Goal: Task Accomplishment & Management: Complete application form

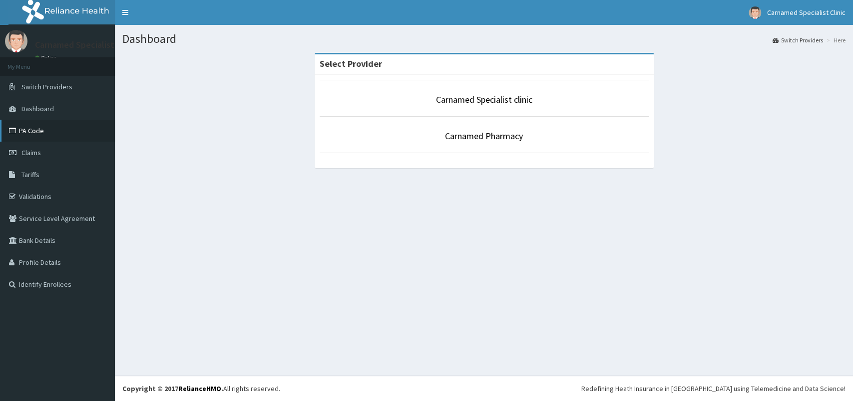
click at [33, 132] on link "PA Code" at bounding box center [57, 131] width 115 height 22
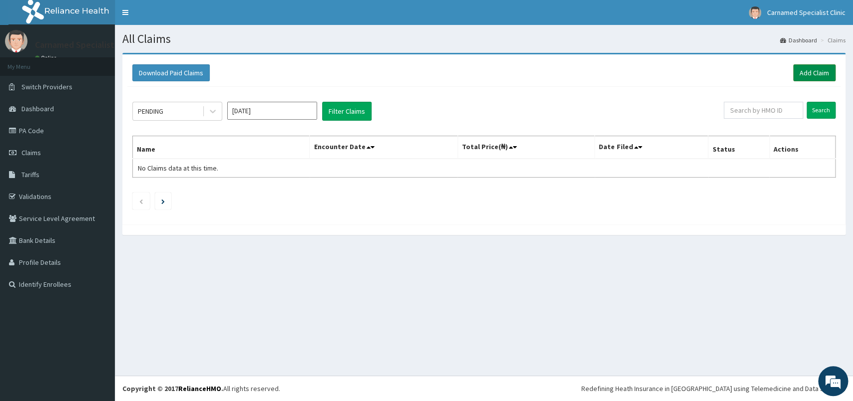
click at [815, 65] on link "Add Claim" at bounding box center [814, 72] width 42 height 17
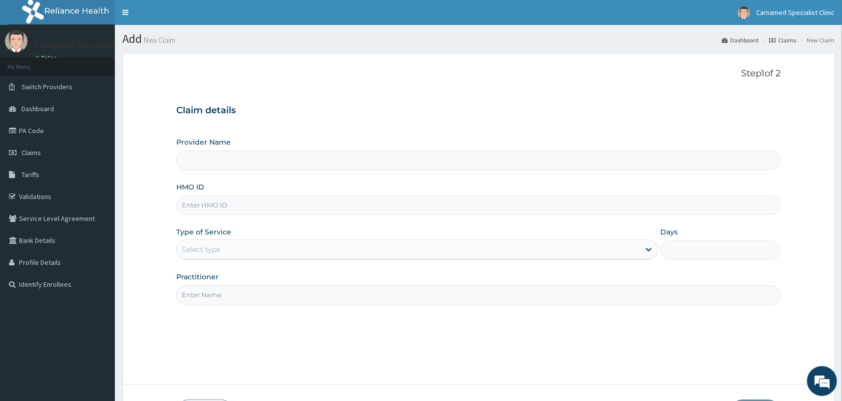
type input "Carnamed Specialist clinic"
click at [320, 163] on input "Carnamed Specialist clinic" at bounding box center [478, 160] width 604 height 19
click at [302, 192] on div "HMO ID" at bounding box center [478, 198] width 604 height 33
click at [300, 202] on input "HMO ID" at bounding box center [478, 205] width 604 height 19
type input "TWB/10058/A"
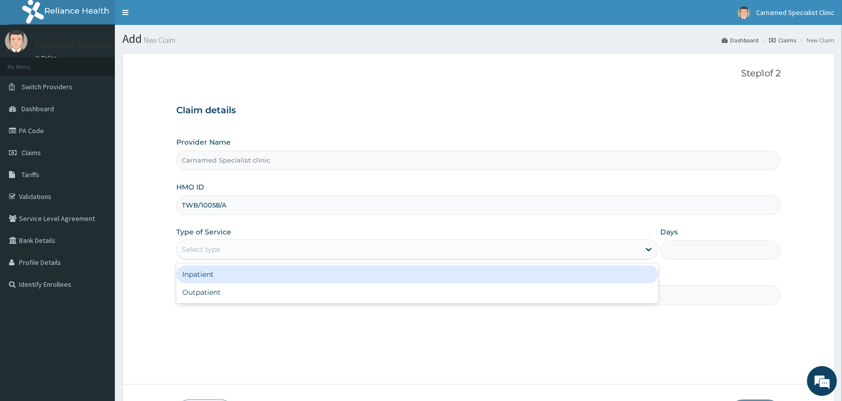
click at [294, 247] on div "Select type" at bounding box center [408, 250] width 463 height 16
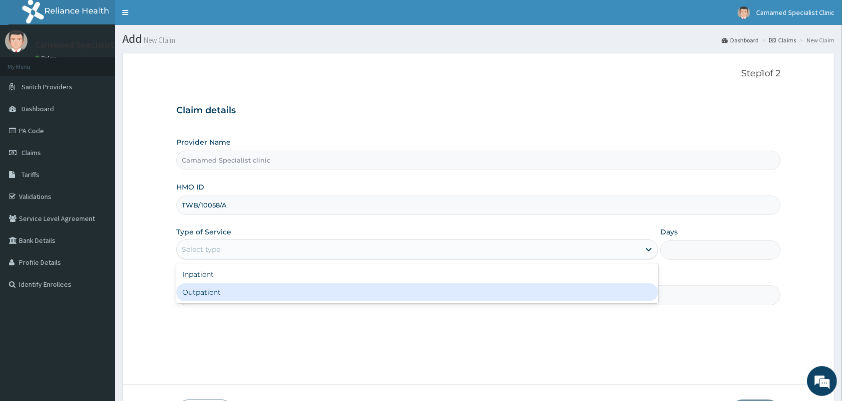
click at [235, 294] on div "Outpatient" at bounding box center [417, 293] width 482 height 18
type input "1"
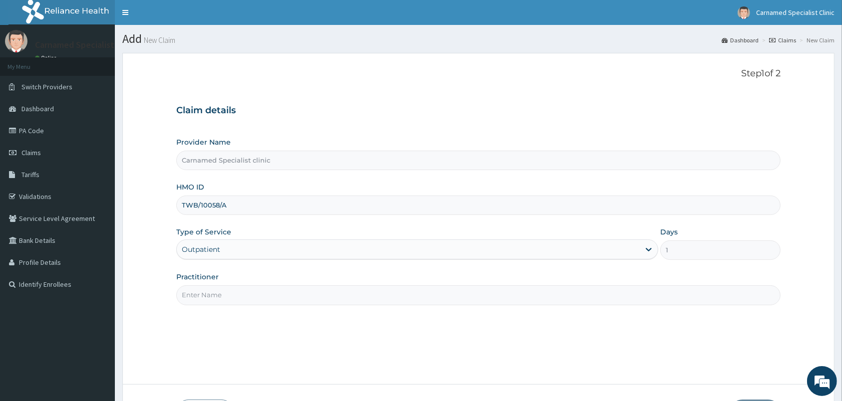
click at [246, 293] on input "Practitioner" at bounding box center [478, 295] width 604 height 19
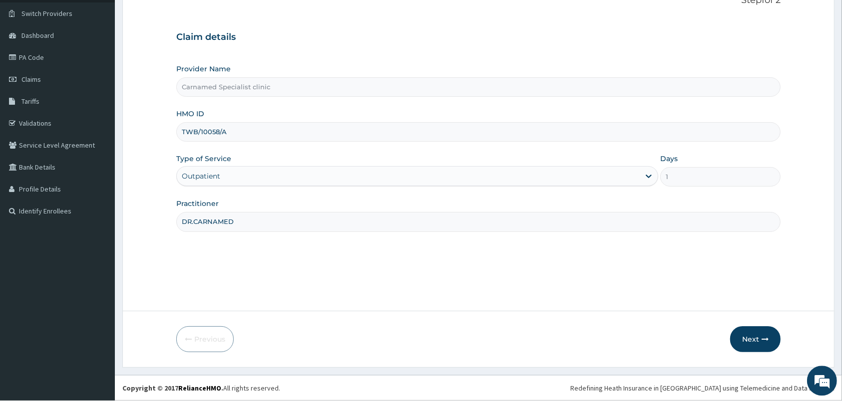
scroll to position [73, 0]
type input "DR.CARNAMED"
click at [759, 329] on button "Next" at bounding box center [755, 340] width 50 height 26
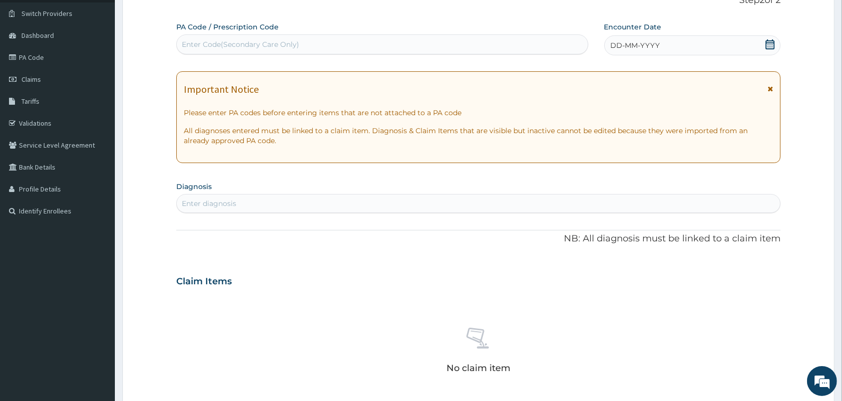
click at [251, 37] on div "Enter Code(Secondary Care Only)" at bounding box center [382, 44] width 411 height 16
type input "PA/DB0516"
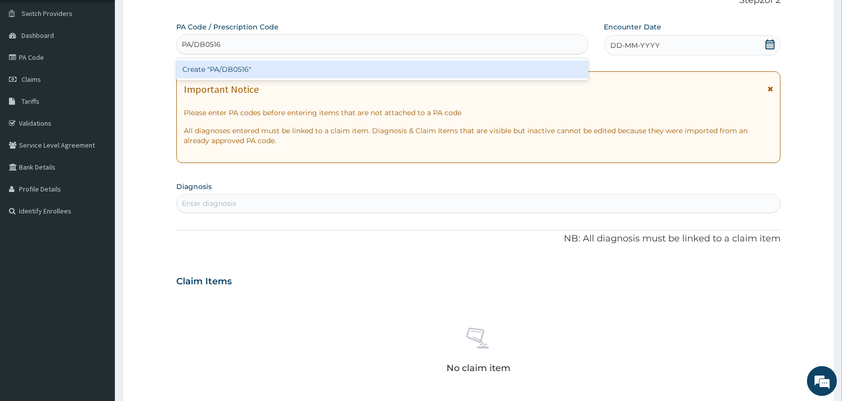
click at [355, 70] on div "Create "PA/DB0516"" at bounding box center [382, 69] width 412 height 18
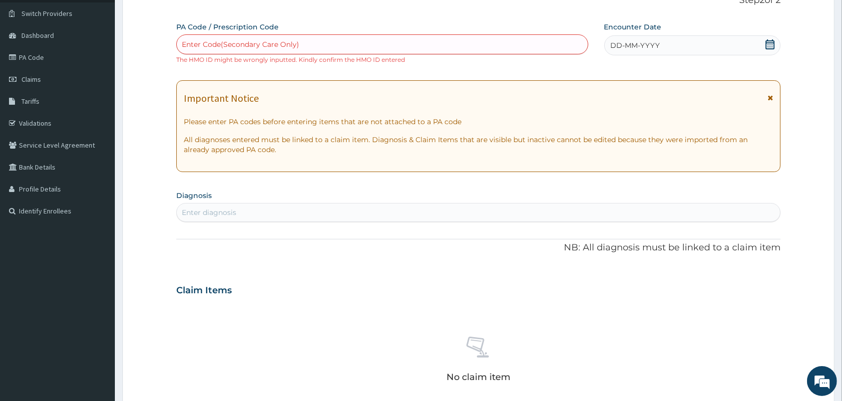
click at [300, 39] on div "Enter Code(Secondary Care Only)" at bounding box center [382, 44] width 411 height 16
click at [47, 52] on link "PA Code" at bounding box center [57, 57] width 115 height 22
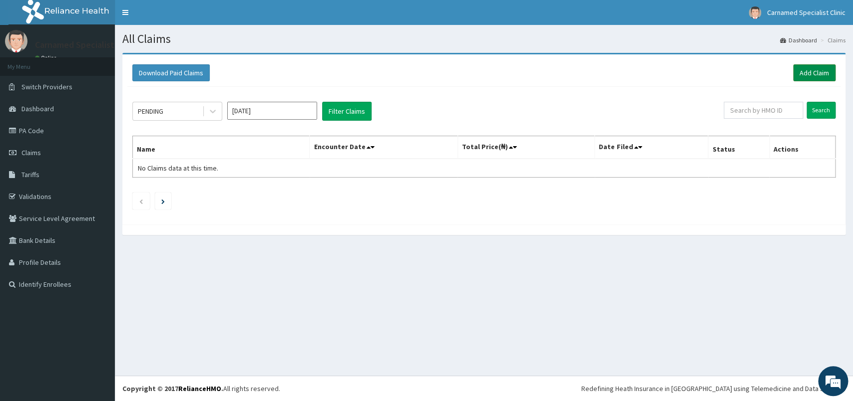
click at [818, 69] on link "Add Claim" at bounding box center [814, 72] width 42 height 17
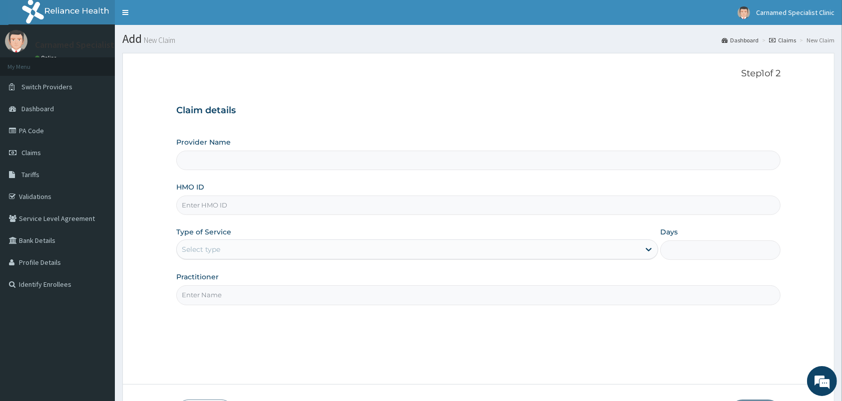
click at [277, 155] on input "Provider Name" at bounding box center [478, 160] width 604 height 19
type input "Carnamed Specialist clinic"
click at [254, 198] on input "HMO ID" at bounding box center [478, 205] width 604 height 19
click at [231, 207] on input "T" at bounding box center [478, 205] width 604 height 19
type input "TBW/10058/A"
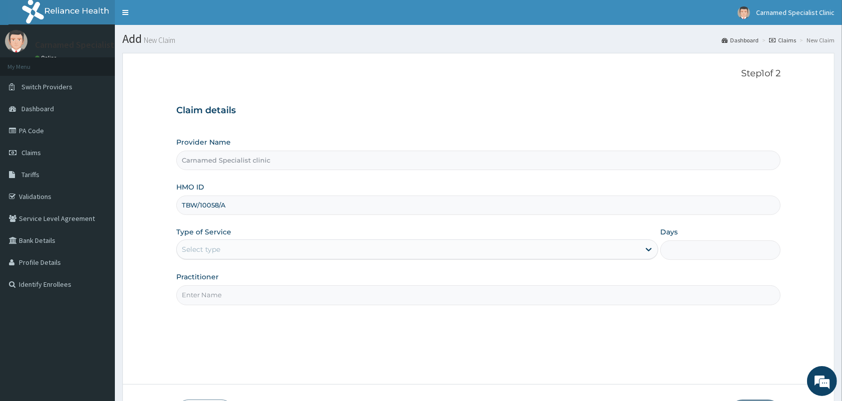
click at [231, 252] on div "Select type" at bounding box center [408, 250] width 463 height 16
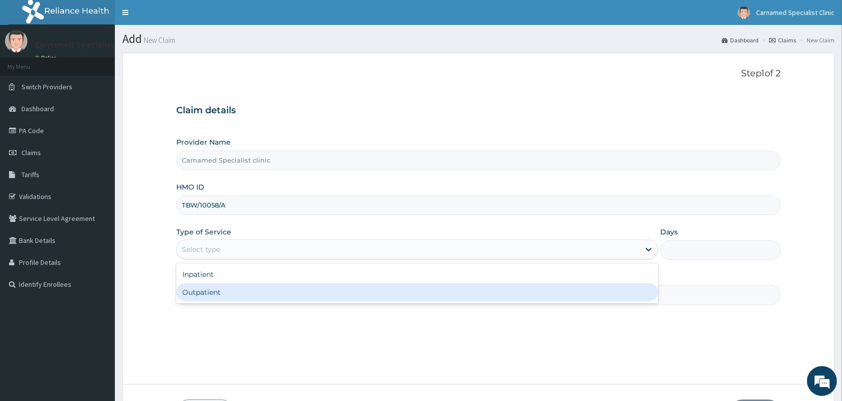
click at [215, 303] on div "Inpatient Outpatient" at bounding box center [417, 284] width 482 height 40
click at [218, 298] on div "Outpatient" at bounding box center [417, 293] width 482 height 18
type input "1"
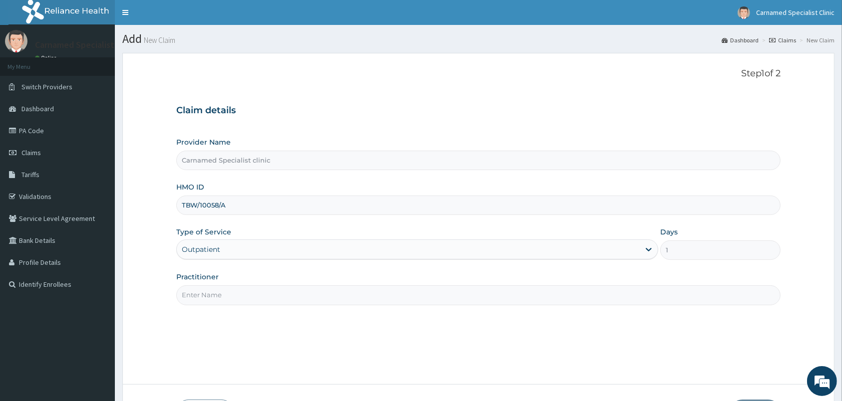
click at [226, 289] on input "Practitioner" at bounding box center [478, 295] width 604 height 19
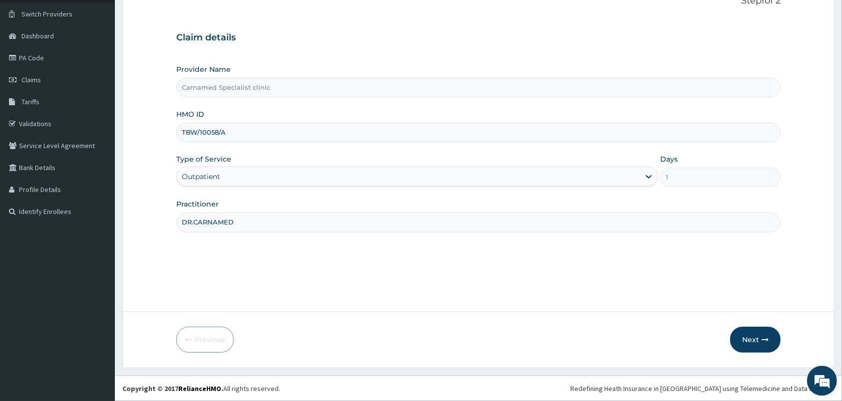
scroll to position [73, 0]
type input "DR.CARNAMED"
click at [750, 334] on button "Next" at bounding box center [755, 340] width 50 height 26
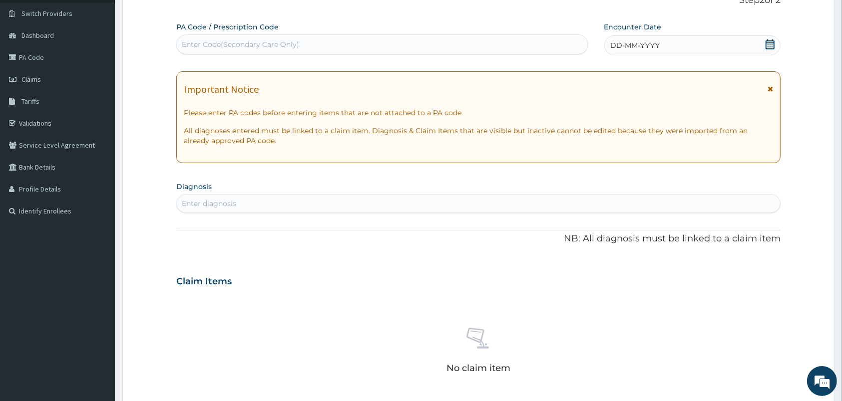
click at [347, 42] on div "Enter Code(Secondary Care Only)" at bounding box center [382, 44] width 411 height 16
paste input "PA/DB0516"
type input "PA/DB0516"
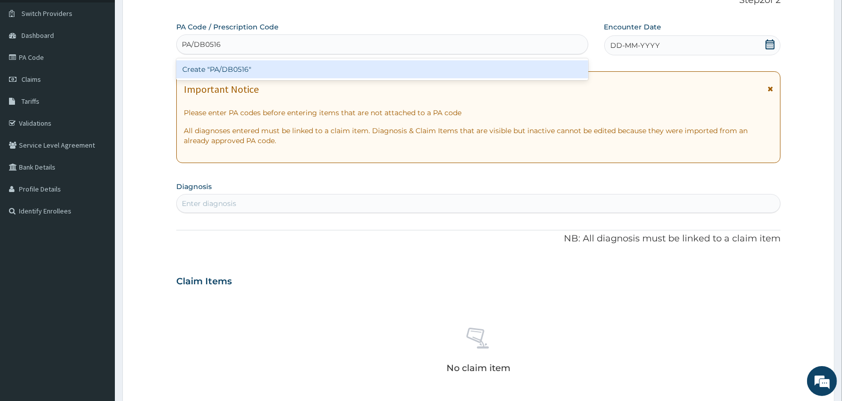
click at [339, 74] on div "Create "PA/DB0516"" at bounding box center [382, 69] width 412 height 18
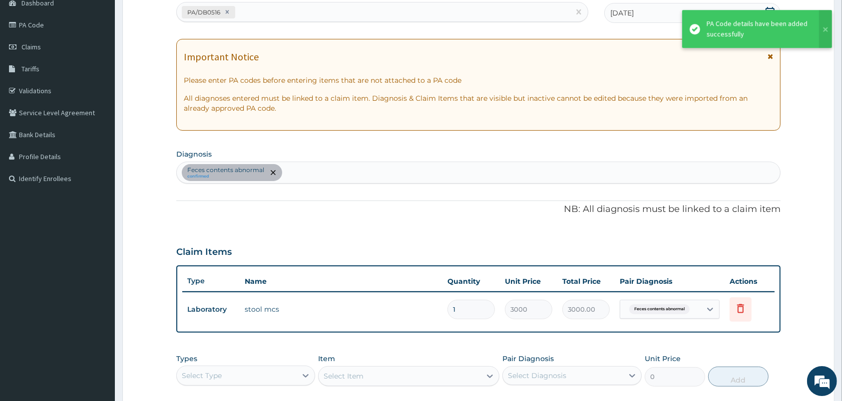
scroll to position [126, 0]
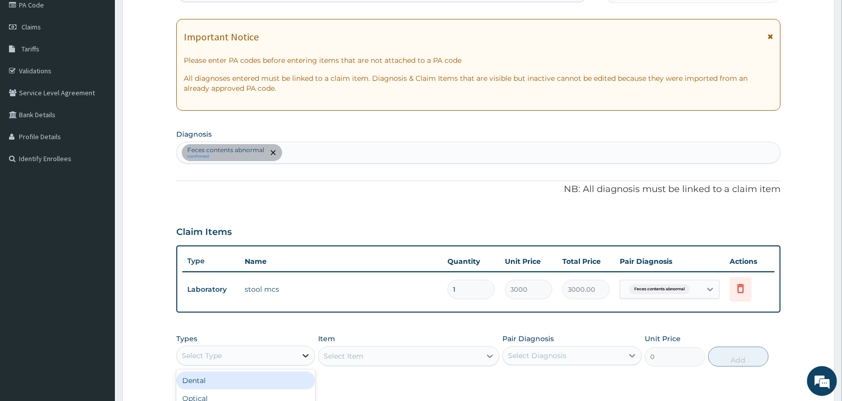
click at [299, 350] on div at bounding box center [306, 356] width 18 height 18
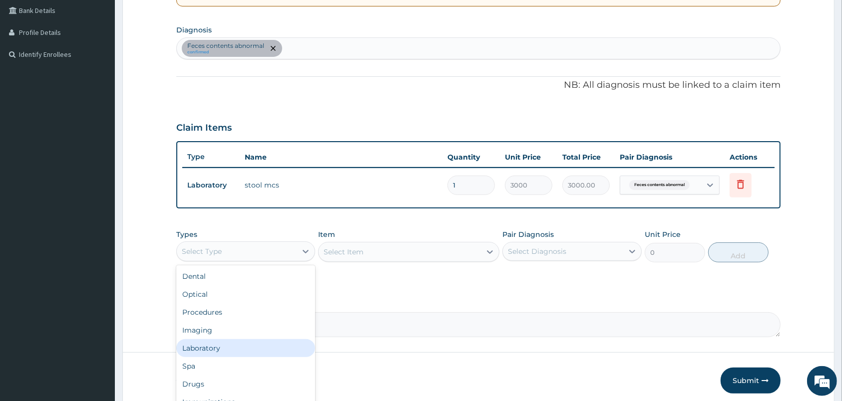
scroll to position [231, 0]
click at [235, 349] on div "Laboratory" at bounding box center [245, 348] width 139 height 18
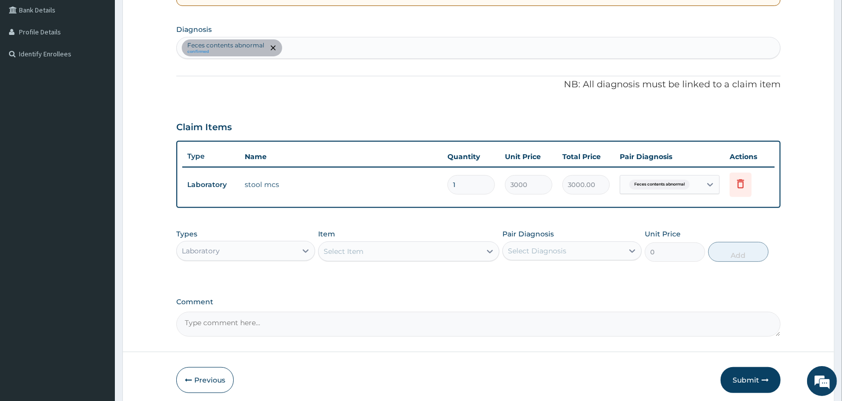
click at [331, 35] on section "Diagnosis Feces contents abnormal confirmed" at bounding box center [478, 40] width 604 height 37
click at [331, 37] on section "Diagnosis Feces contents abnormal confirmed" at bounding box center [478, 40] width 604 height 37
click at [331, 47] on div "Feces contents abnormal confirmed" at bounding box center [478, 47] width 603 height 21
click at [322, 51] on div "Feces contents abnormal confirmed" at bounding box center [478, 47] width 603 height 21
type input "U"
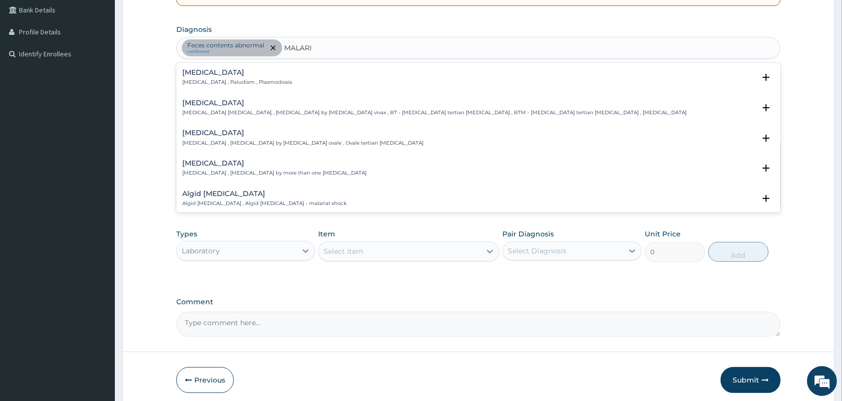
type input "MALARIA"
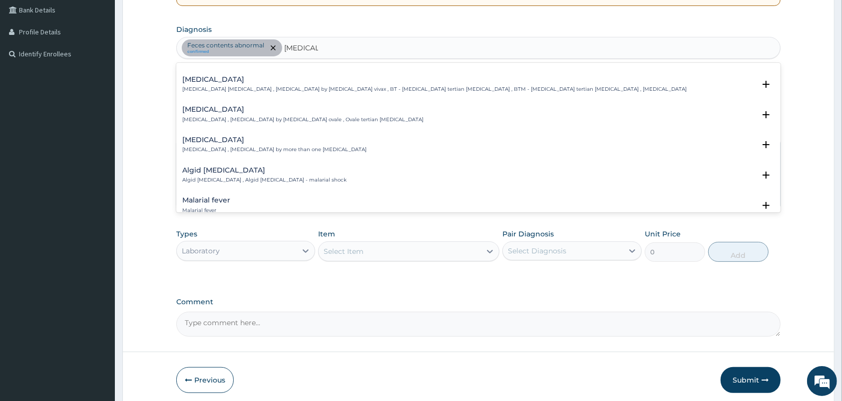
scroll to position [0, 0]
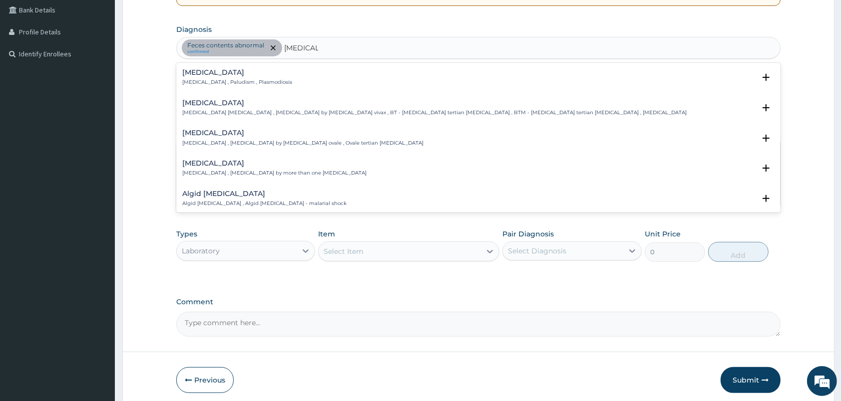
click at [261, 80] on p "Malaria , Paludism , Plasmodiosis" at bounding box center [237, 82] width 110 height 7
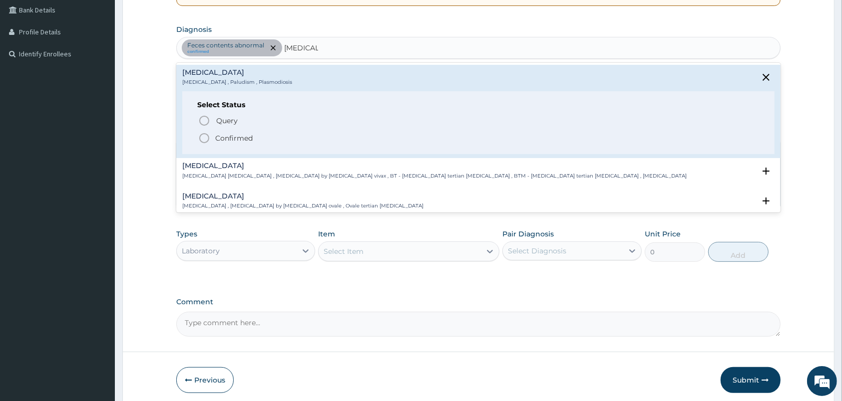
click at [204, 139] on icon "status option filled" at bounding box center [204, 138] width 12 height 12
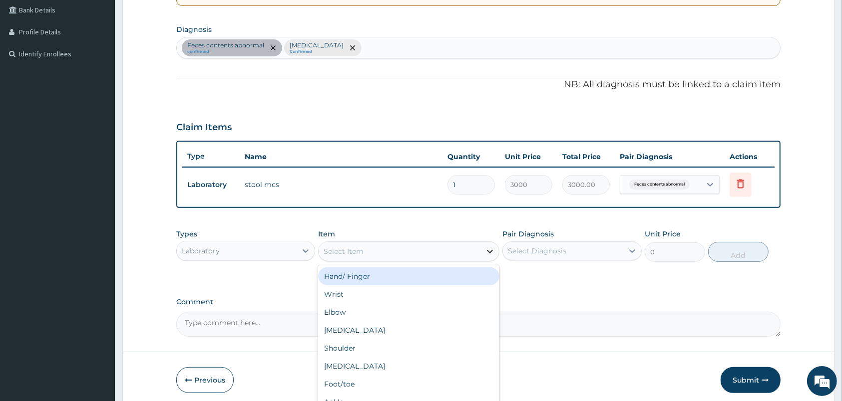
click at [487, 250] on icon at bounding box center [490, 251] width 6 height 3
type input "MAL"
click at [496, 276] on div "Malaria Parasites in blood smear" at bounding box center [408, 277] width 181 height 18
type input "1000"
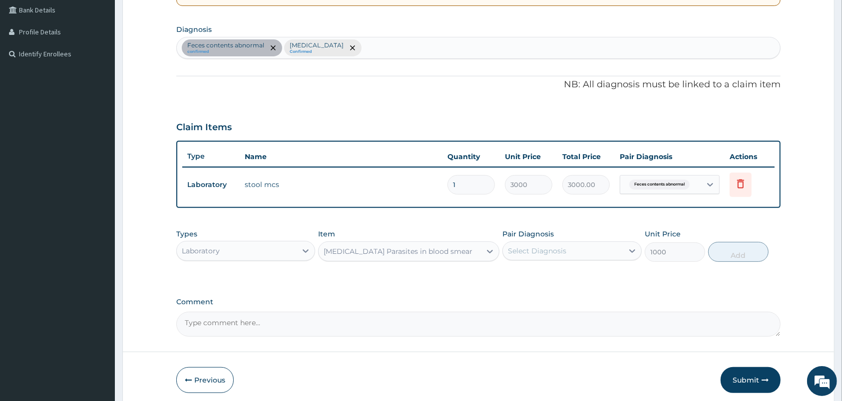
click at [534, 242] on div "Select Diagnosis" at bounding box center [571, 251] width 139 height 19
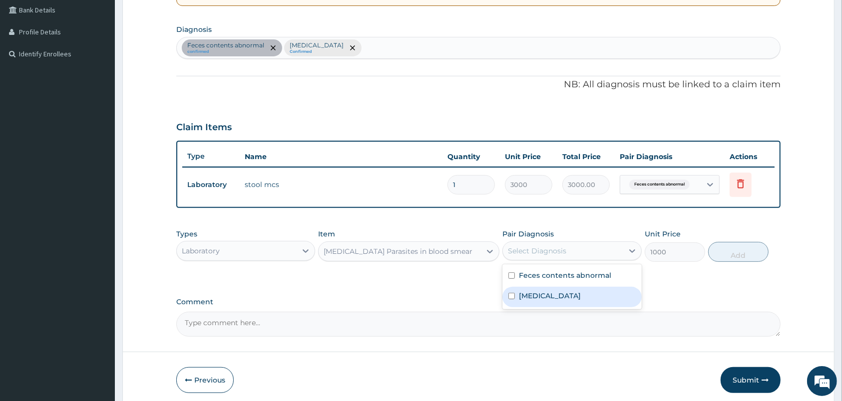
click at [516, 296] on div "[MEDICAL_DATA]" at bounding box center [571, 297] width 139 height 20
checkbox input "true"
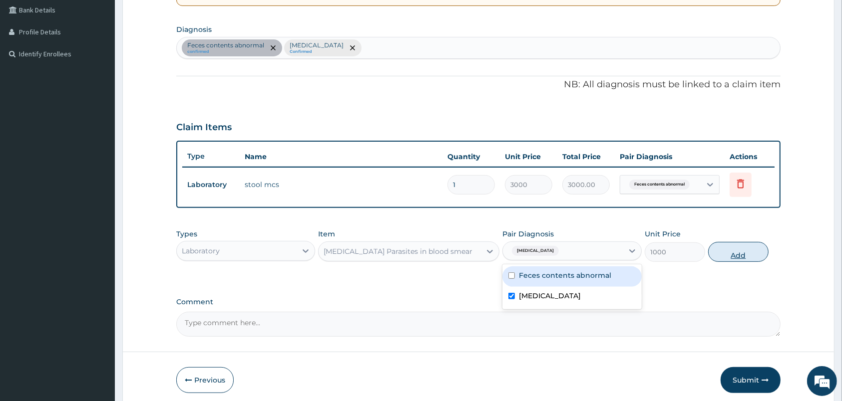
click at [756, 255] on button "Add" at bounding box center [738, 252] width 60 height 20
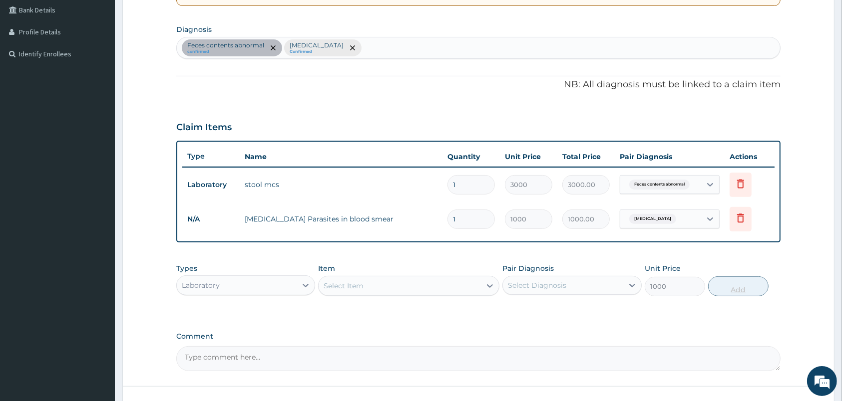
type input "0"
click at [295, 282] on div "Laboratory" at bounding box center [237, 286] width 120 height 16
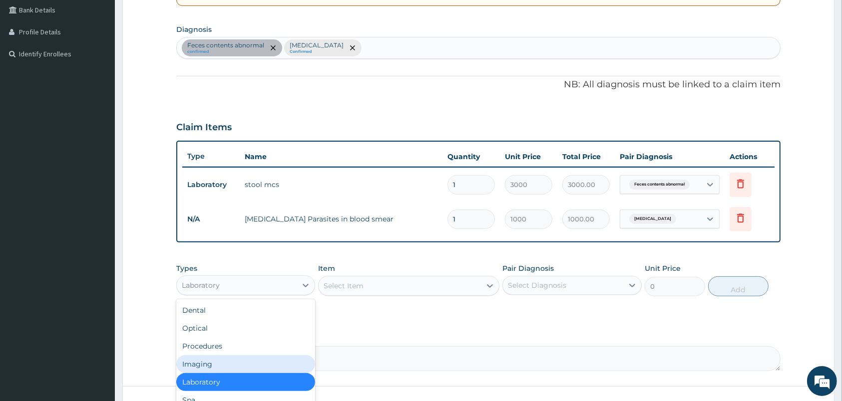
scroll to position [34, 0]
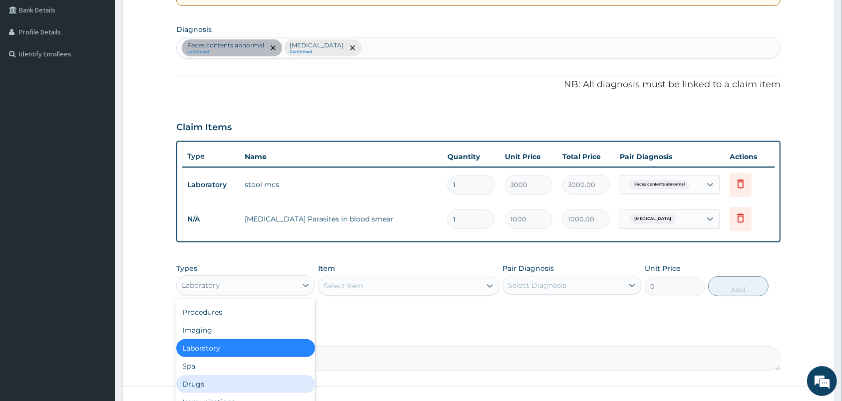
click at [213, 381] on div "Drugs" at bounding box center [245, 384] width 139 height 18
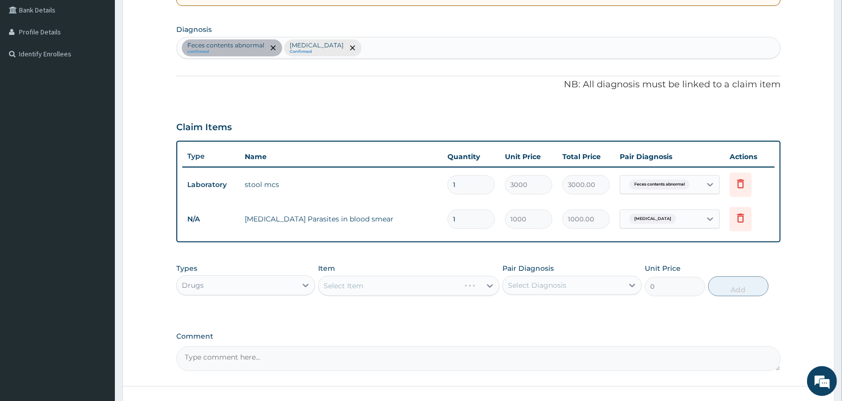
click at [382, 283] on div "Select Item" at bounding box center [408, 286] width 181 height 20
click at [303, 286] on icon at bounding box center [306, 286] width 10 height 10
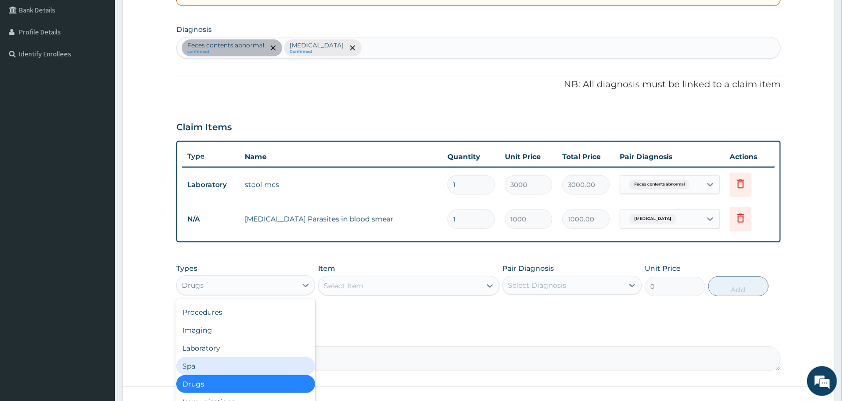
click at [447, 286] on div "Select Item" at bounding box center [400, 286] width 162 height 16
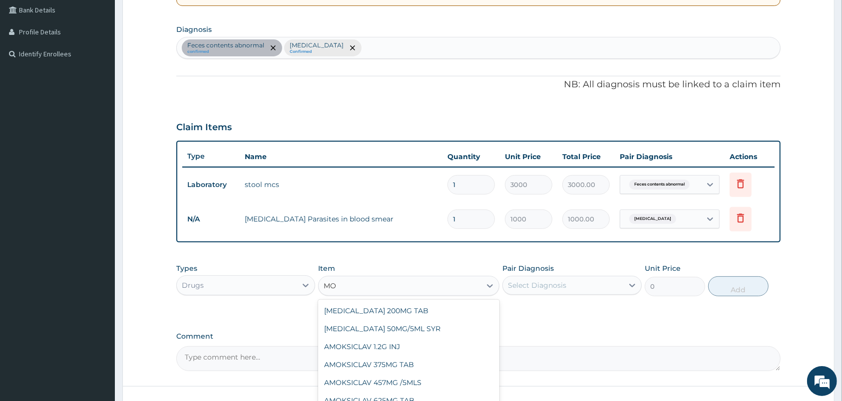
type input "M"
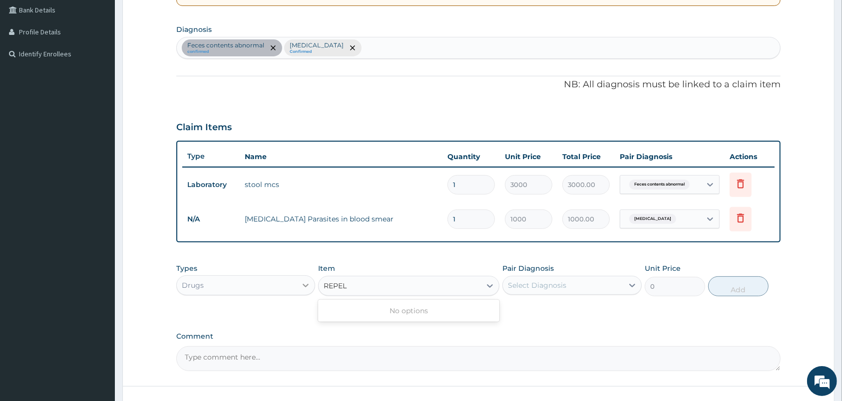
type input "REPEL"
click at [308, 285] on icon at bounding box center [306, 285] width 6 height 3
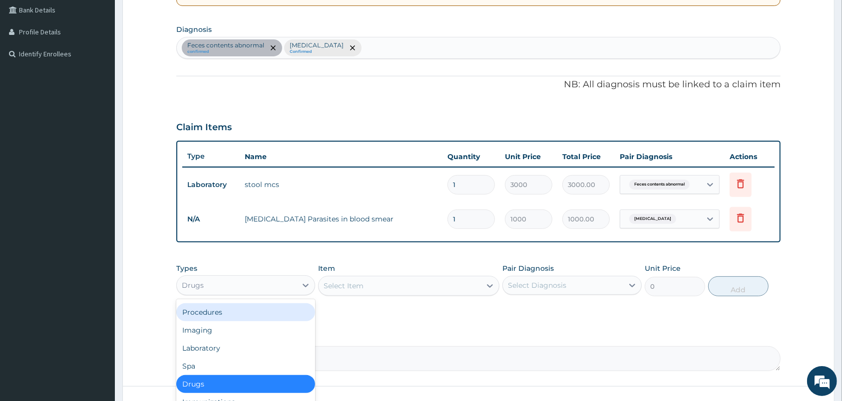
click at [224, 307] on div "Procedures" at bounding box center [245, 313] width 139 height 18
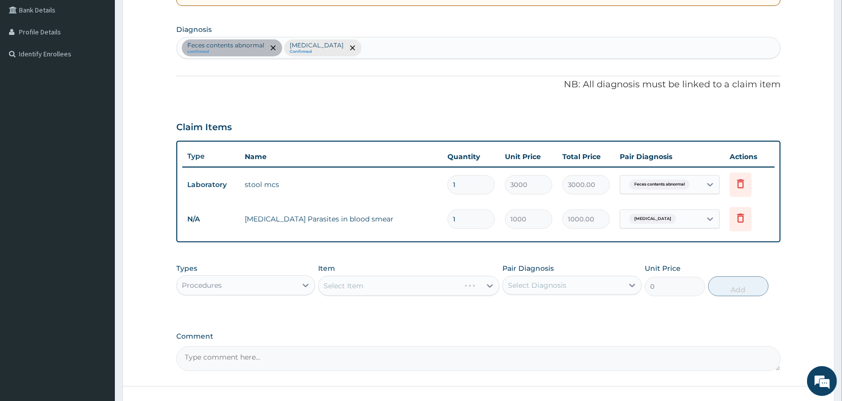
scroll to position [306, 0]
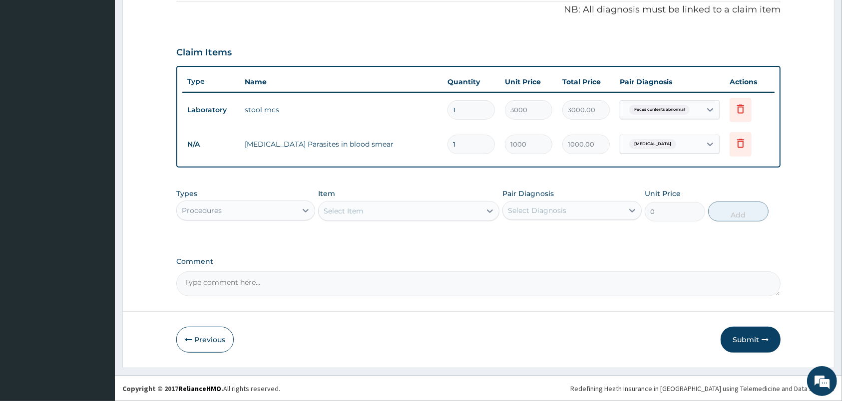
click at [451, 209] on div "Select Item" at bounding box center [400, 211] width 162 height 16
type input "R"
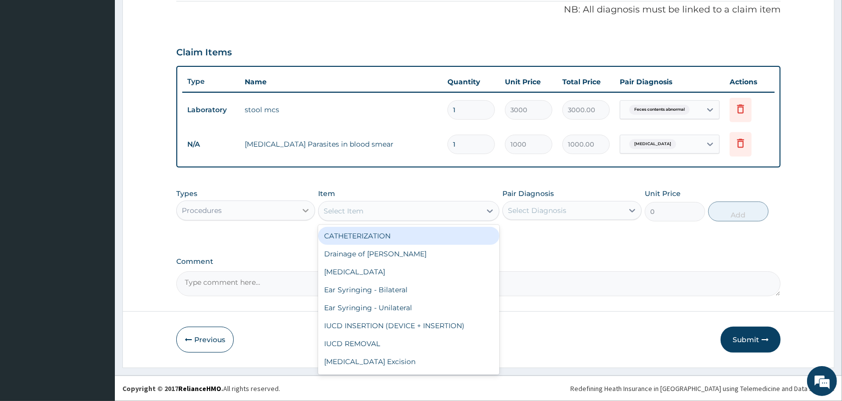
click at [298, 204] on div at bounding box center [306, 211] width 18 height 18
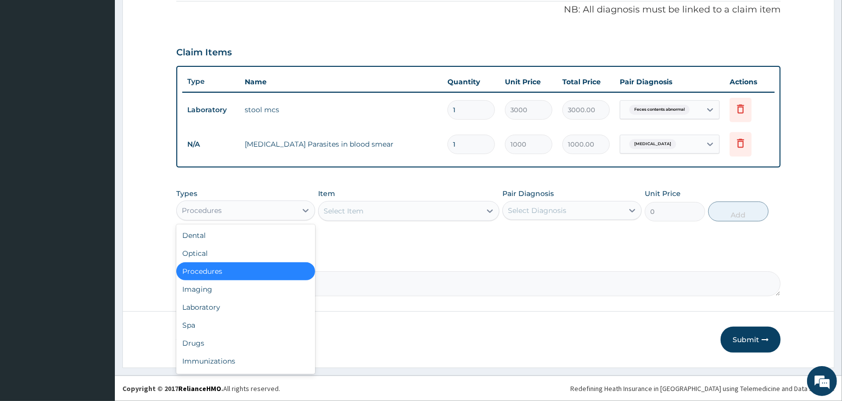
scroll to position [34, 0]
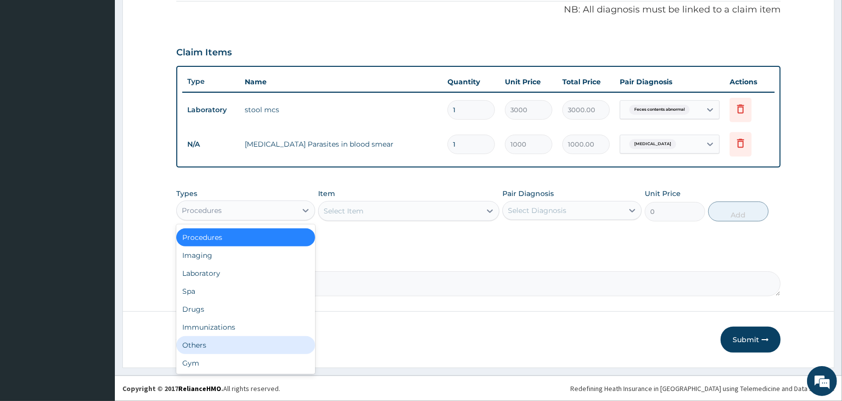
click at [196, 345] on div "Others" at bounding box center [245, 346] width 139 height 18
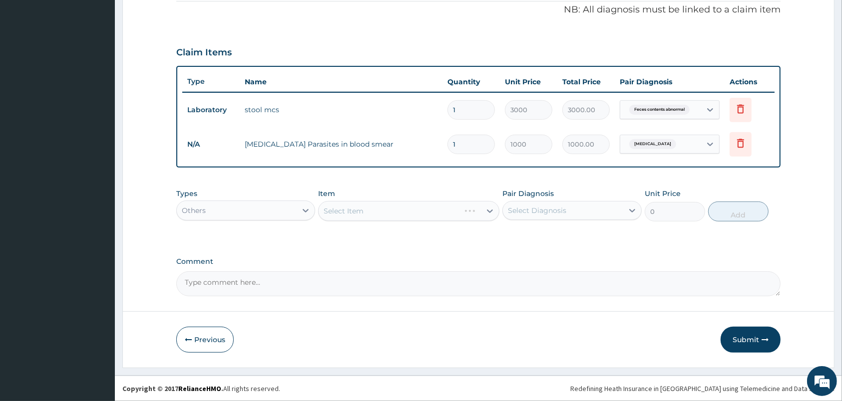
click at [352, 202] on div "Select Item" at bounding box center [408, 211] width 181 height 20
click at [419, 207] on div "Select Item" at bounding box center [400, 211] width 162 height 16
click at [482, 210] on div at bounding box center [490, 211] width 18 height 18
type input "REPELL"
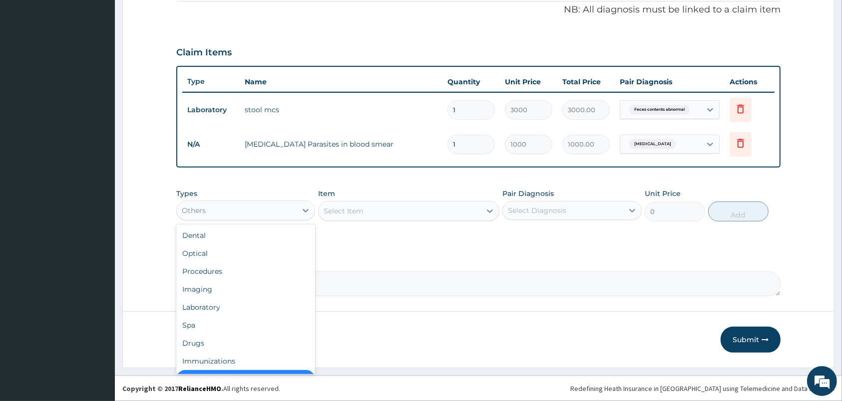
click at [290, 205] on div "Others" at bounding box center [237, 211] width 120 height 16
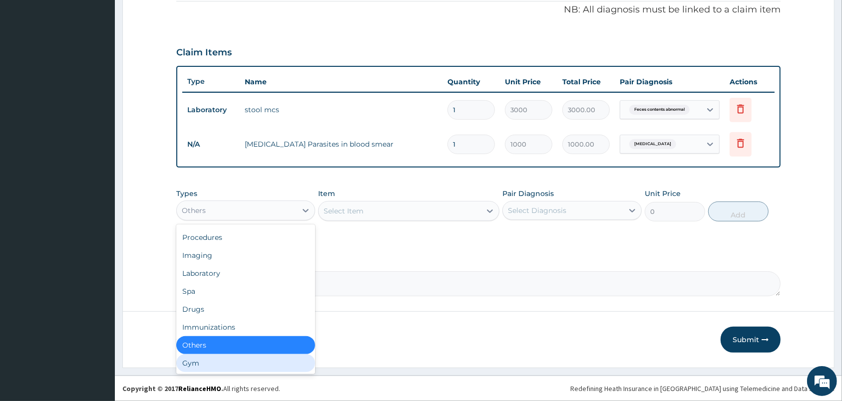
click at [191, 360] on div "Gym" at bounding box center [245, 364] width 139 height 18
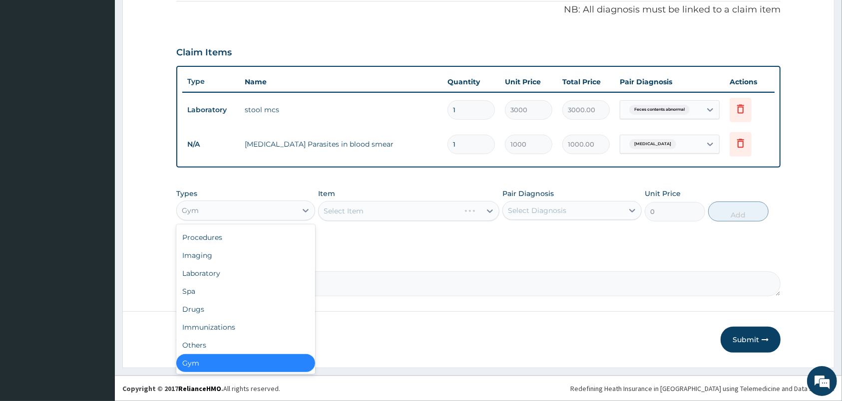
click at [262, 204] on div "Gym" at bounding box center [237, 211] width 120 height 16
click at [215, 340] on div "Others" at bounding box center [245, 346] width 139 height 18
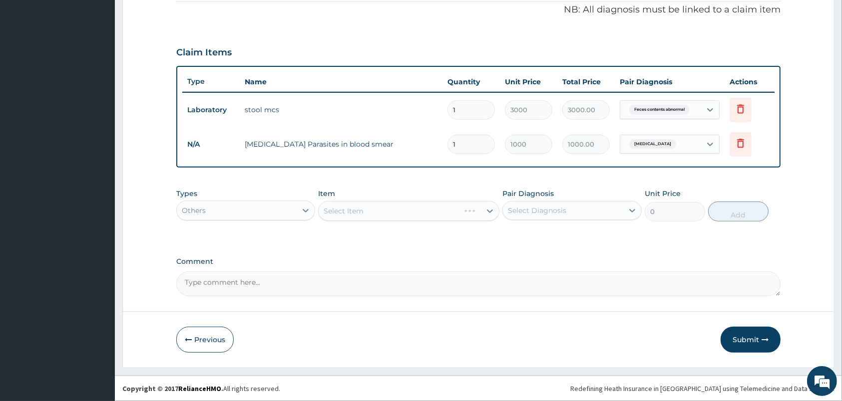
click at [378, 210] on div "Select Item" at bounding box center [408, 211] width 181 height 20
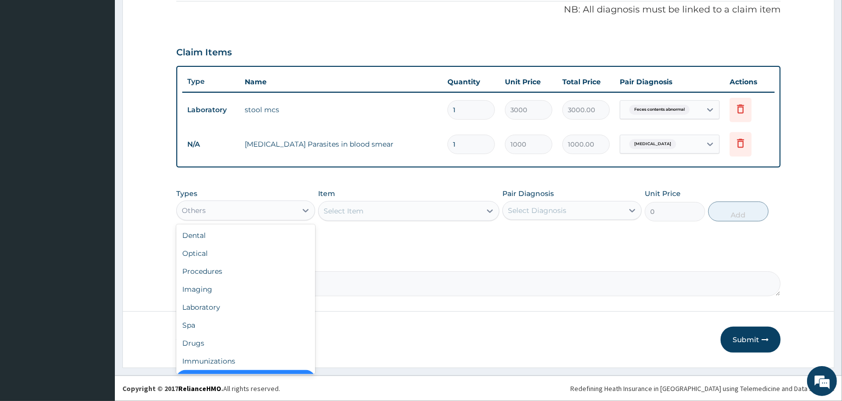
click at [275, 204] on div "Others" at bounding box center [237, 211] width 120 height 16
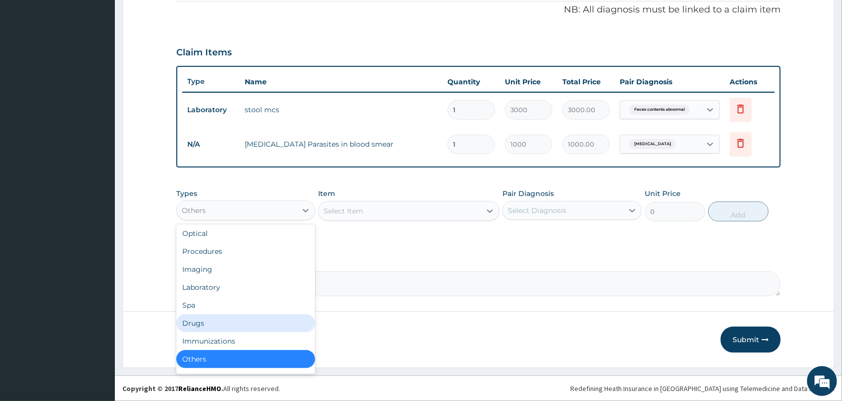
click at [190, 324] on div "Drugs" at bounding box center [245, 324] width 139 height 18
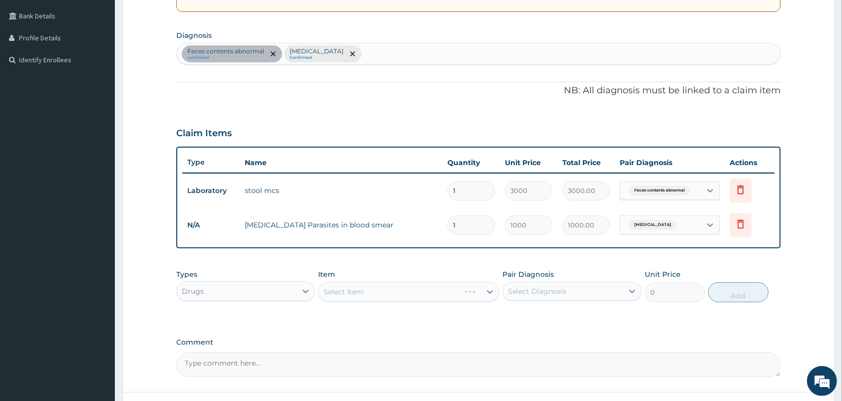
scroll to position [148, 0]
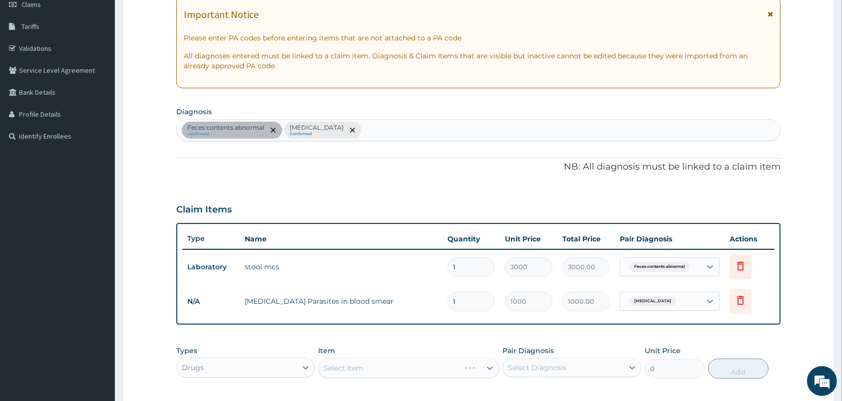
click at [360, 129] on div "Feces contents abnormal confirmed Malaria Confirmed" at bounding box center [478, 130] width 603 height 21
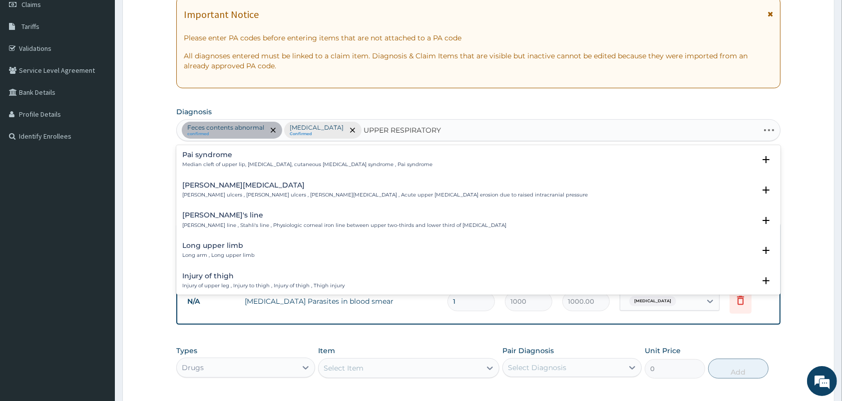
type input "UPPER RESPIRATORY"
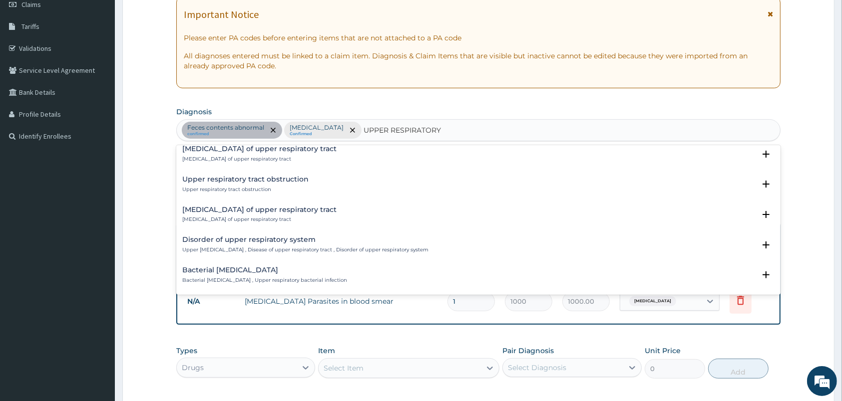
scroll to position [0, 0]
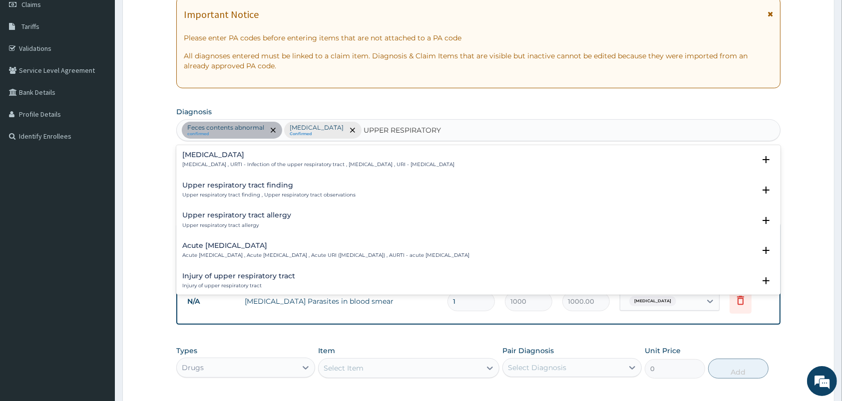
click at [277, 249] on h4 "Acute [MEDICAL_DATA]" at bounding box center [325, 245] width 287 height 7
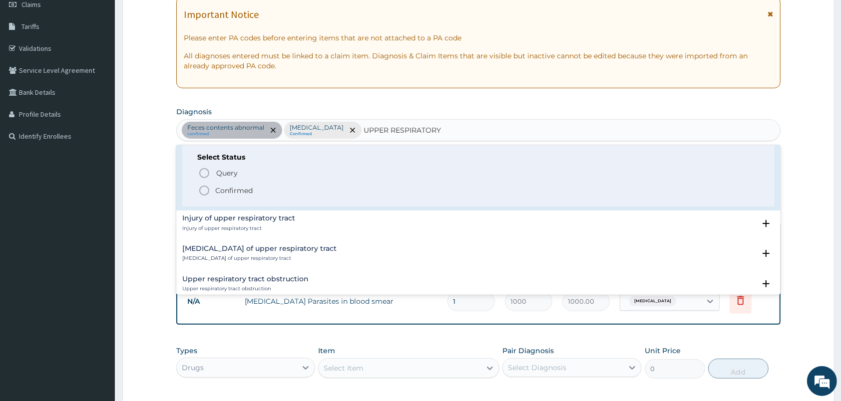
scroll to position [105, 0]
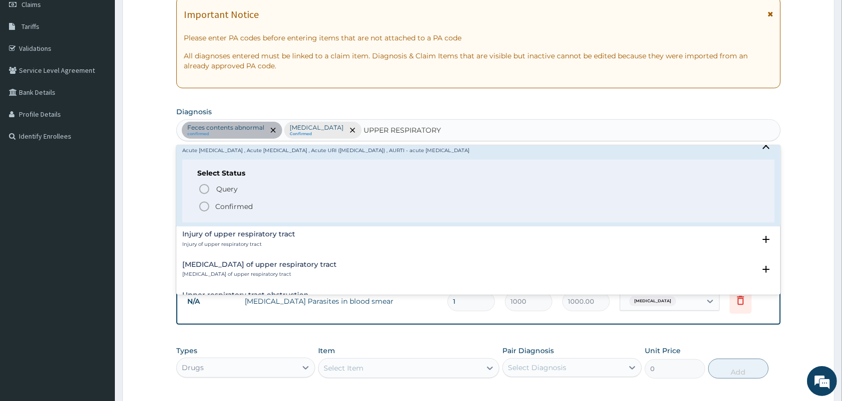
click at [209, 207] on circle "status option filled" at bounding box center [204, 206] width 9 height 9
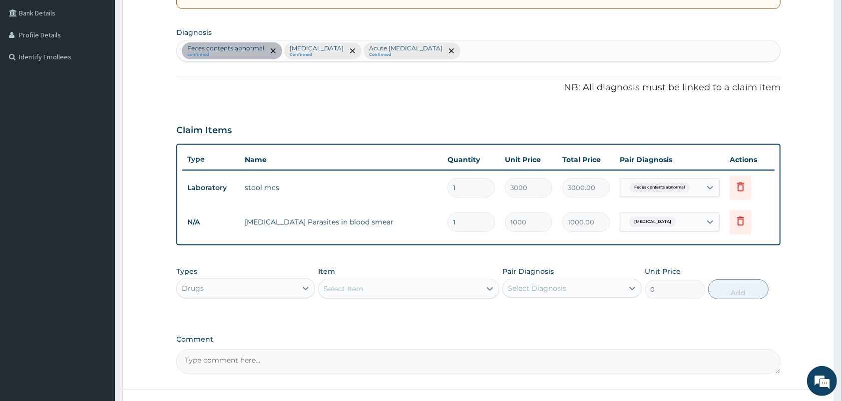
scroll to position [253, 0]
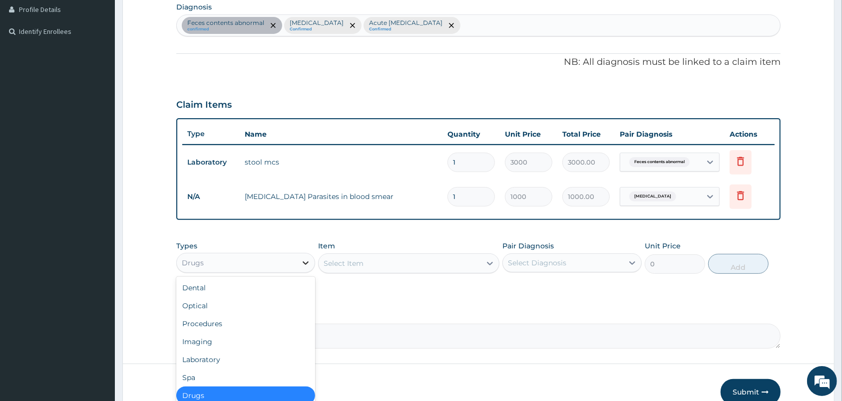
click at [310, 262] on icon at bounding box center [306, 263] width 10 height 10
click at [211, 357] on div "Laboratory" at bounding box center [245, 360] width 139 height 18
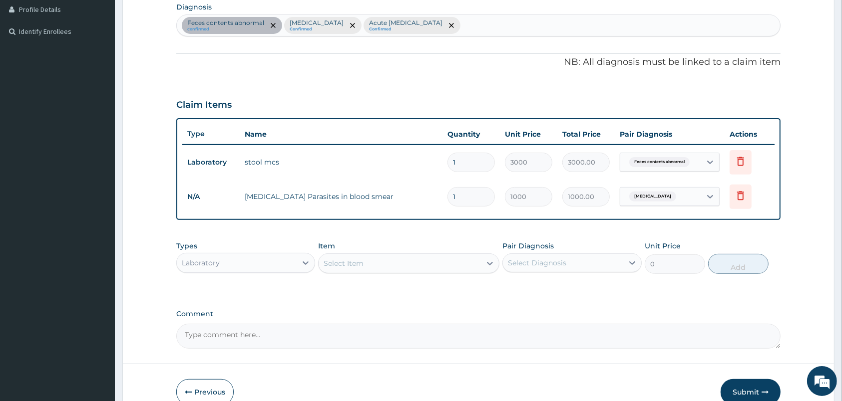
click at [453, 250] on div "Item Select Item" at bounding box center [408, 257] width 181 height 33
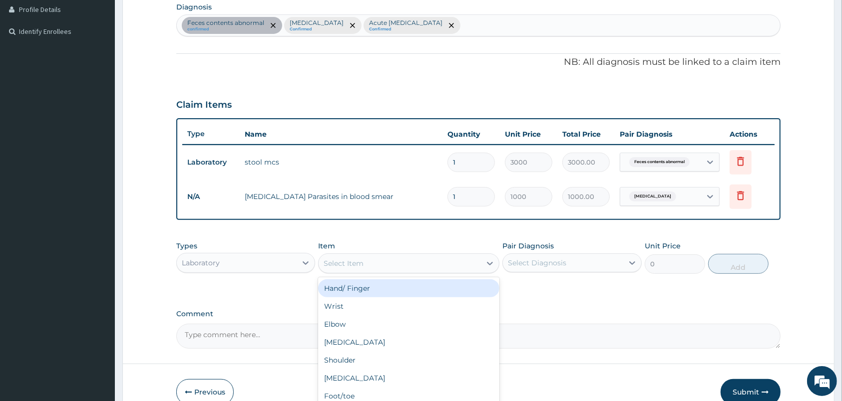
click at [480, 265] on div "Select Item" at bounding box center [400, 264] width 162 height 16
type input "FU"
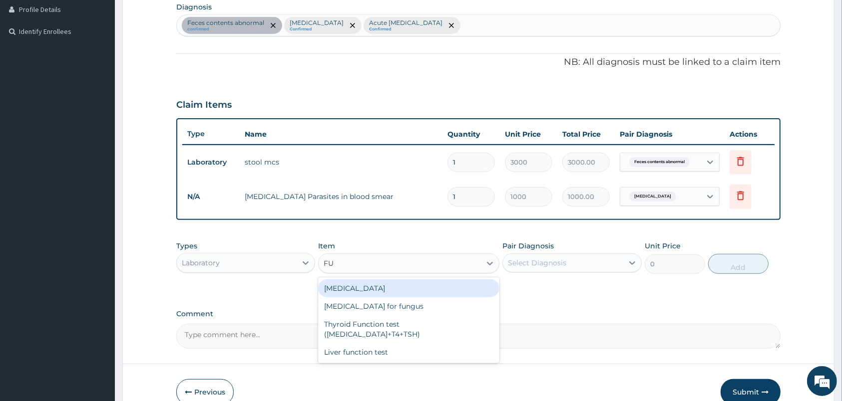
click at [478, 284] on div "Full Blood Count" at bounding box center [408, 289] width 181 height 18
type input "2000"
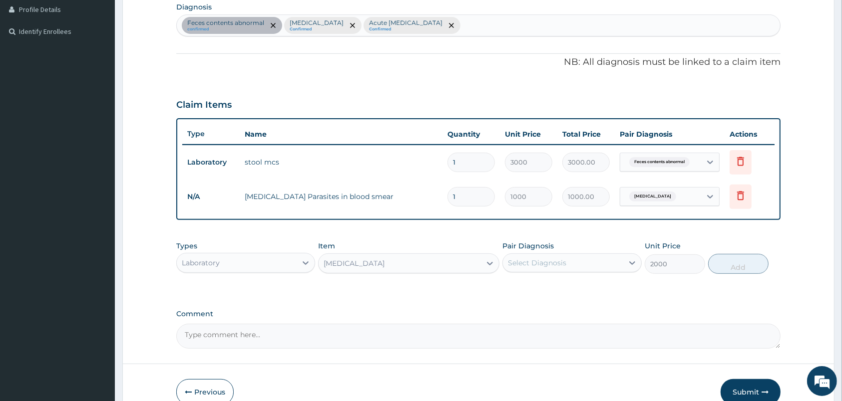
click at [539, 255] on div "Select Diagnosis" at bounding box center [563, 263] width 120 height 16
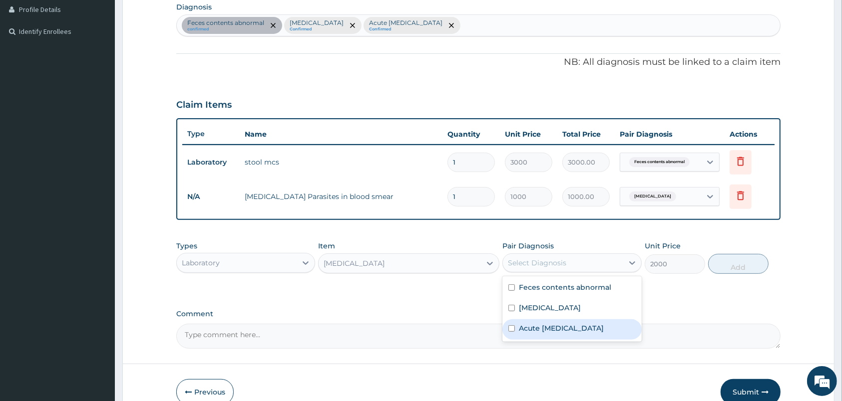
click at [522, 330] on label "Acute upper respiratory infection" at bounding box center [561, 329] width 85 height 10
checkbox input "true"
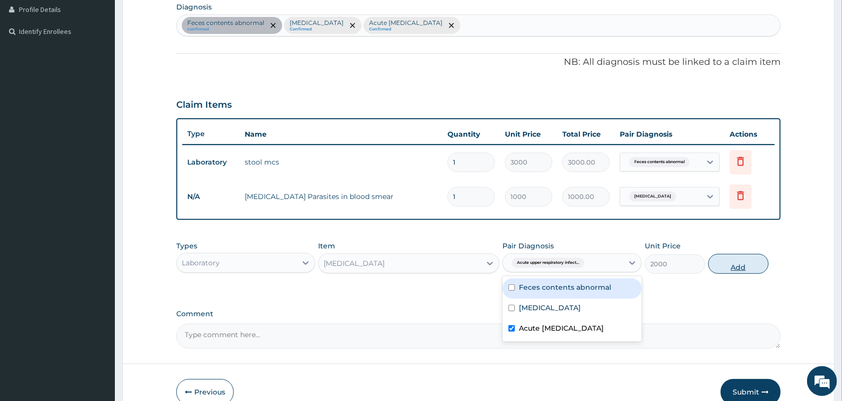
click at [735, 255] on button "Add" at bounding box center [738, 264] width 60 height 20
type input "0"
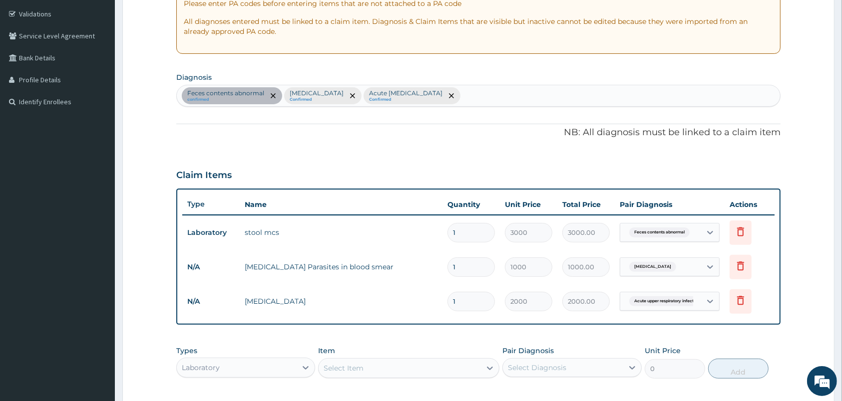
scroll to position [340, 0]
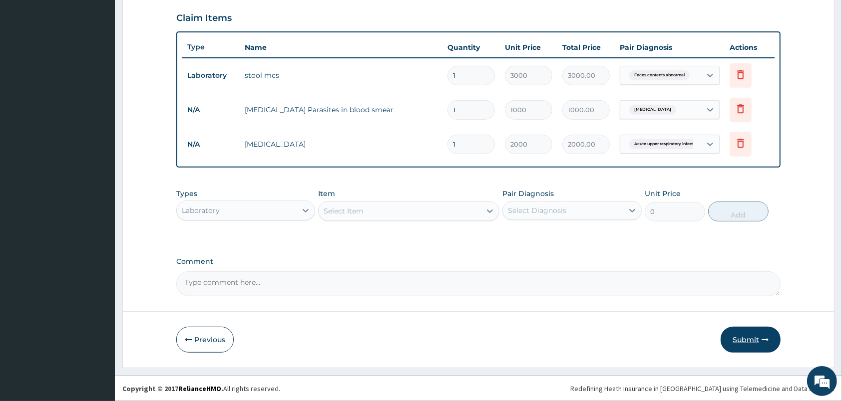
click at [752, 339] on button "Submit" at bounding box center [751, 340] width 60 height 26
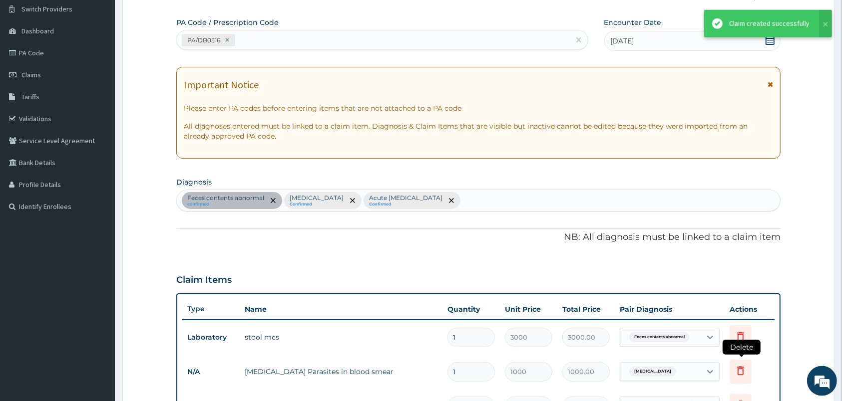
scroll to position [78, 0]
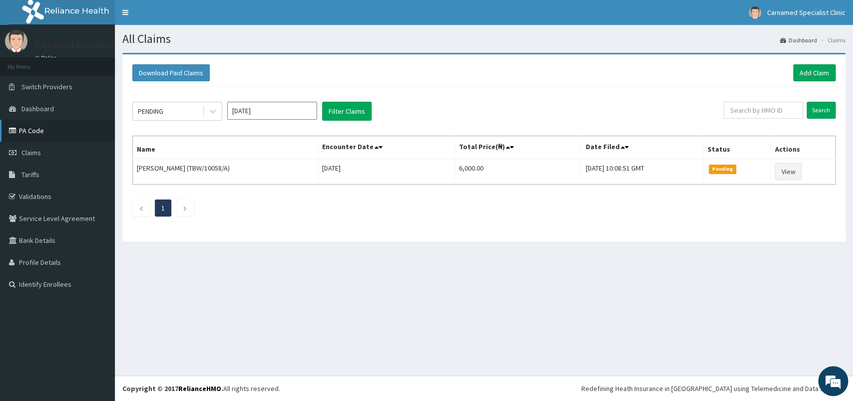
click at [21, 125] on link "PA Code" at bounding box center [57, 131] width 115 height 22
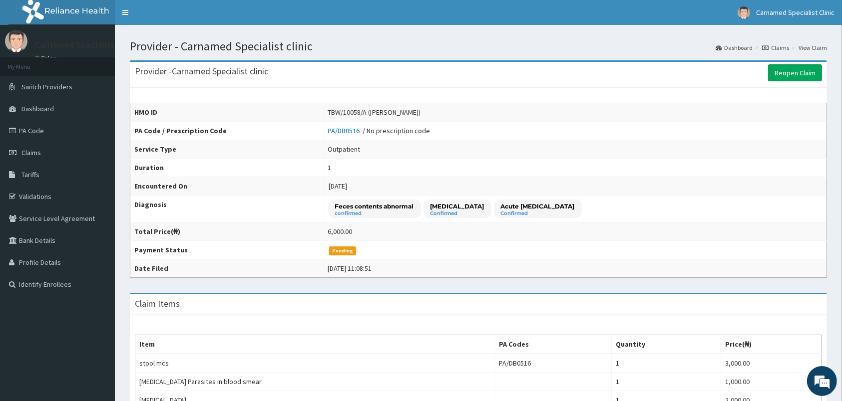
click at [817, 71] on link "Reopen Claim" at bounding box center [795, 72] width 54 height 17
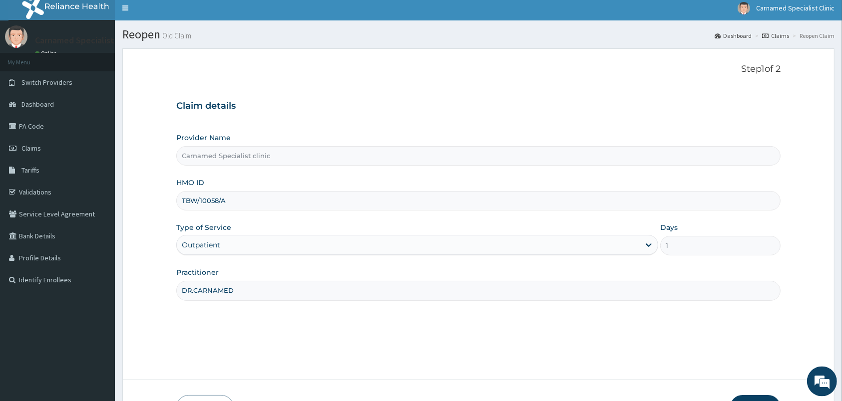
scroll to position [73, 0]
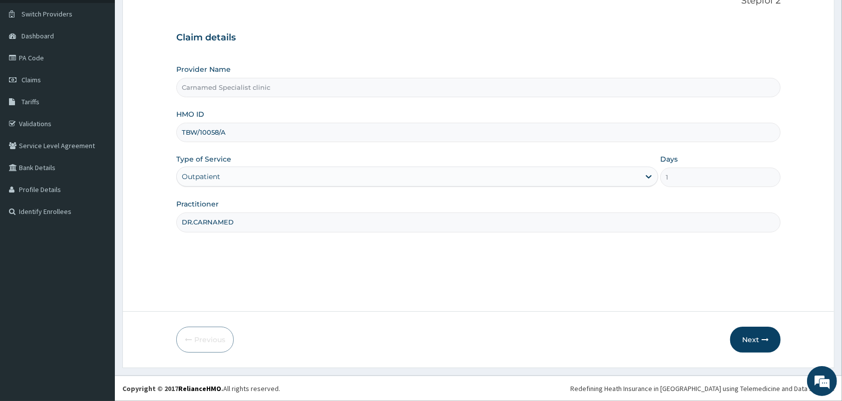
click at [733, 332] on div "Next" at bounding box center [755, 340] width 50 height 26
click at [753, 336] on button "Next" at bounding box center [755, 340] width 50 height 26
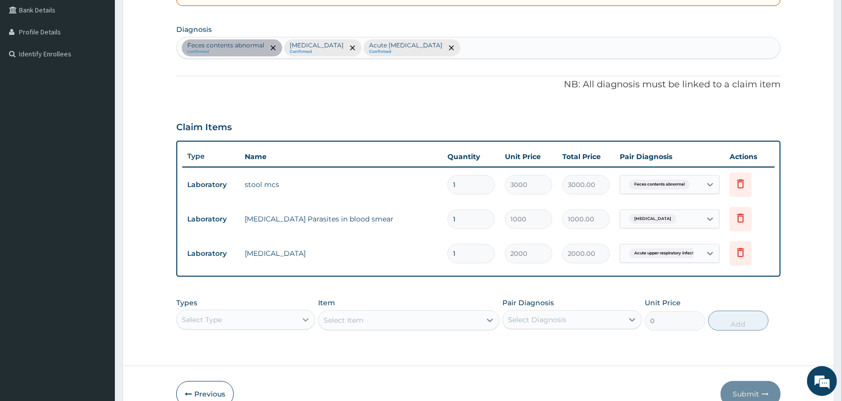
scroll to position [26, 0]
click at [299, 319] on div "Select Type" at bounding box center [245, 320] width 139 height 20
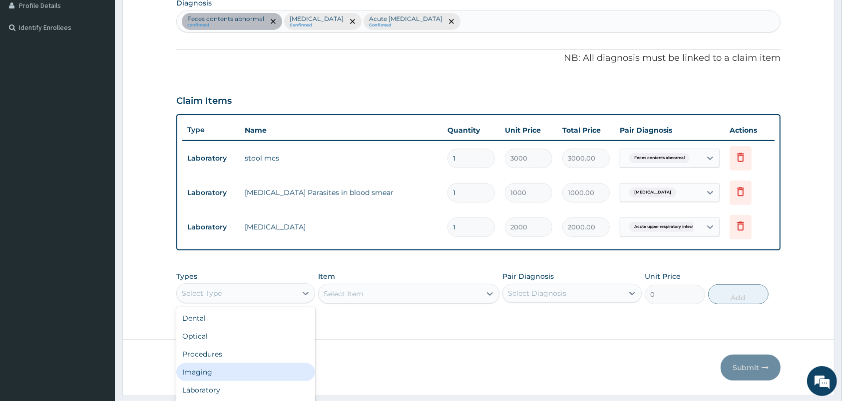
scroll to position [34, 0]
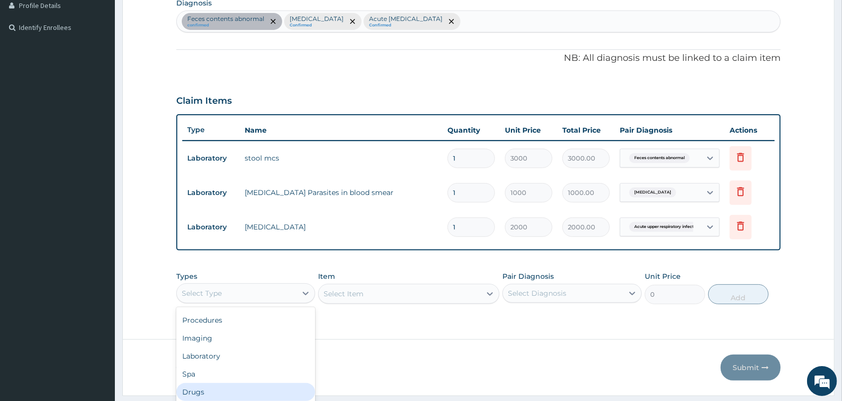
click at [220, 392] on div "Drugs" at bounding box center [245, 392] width 139 height 18
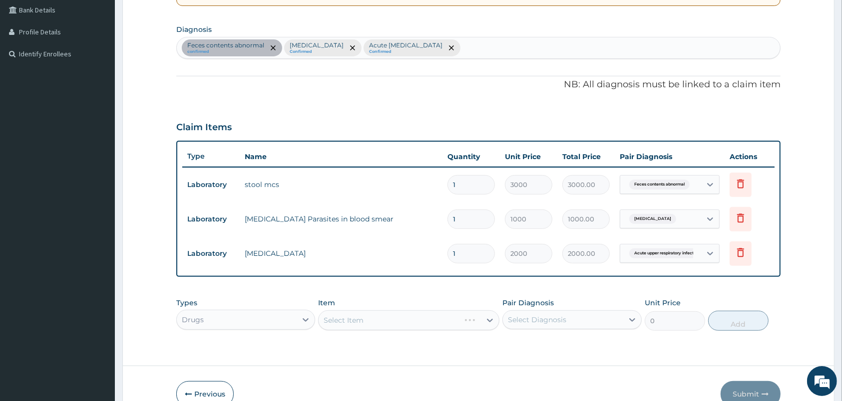
click at [363, 319] on div "Select Item" at bounding box center [408, 321] width 181 height 20
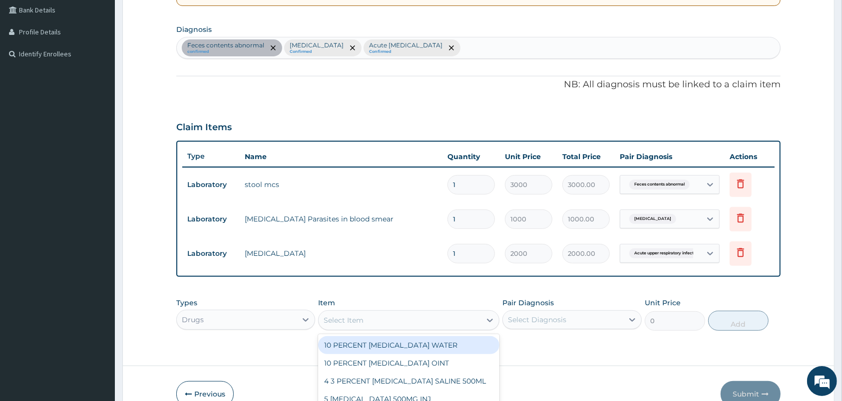
click at [363, 319] on div "option 10 PERCENT [MEDICAL_DATA] WATER focused, 1 of 2091. 2091 results availab…" at bounding box center [408, 321] width 181 height 20
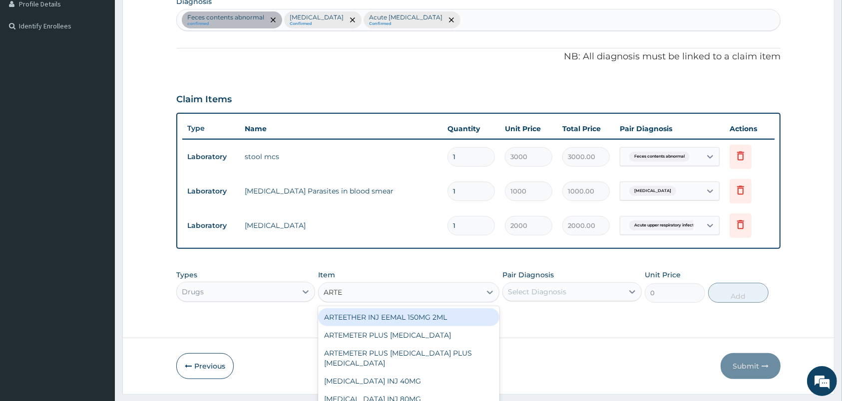
type input "ARTEM"
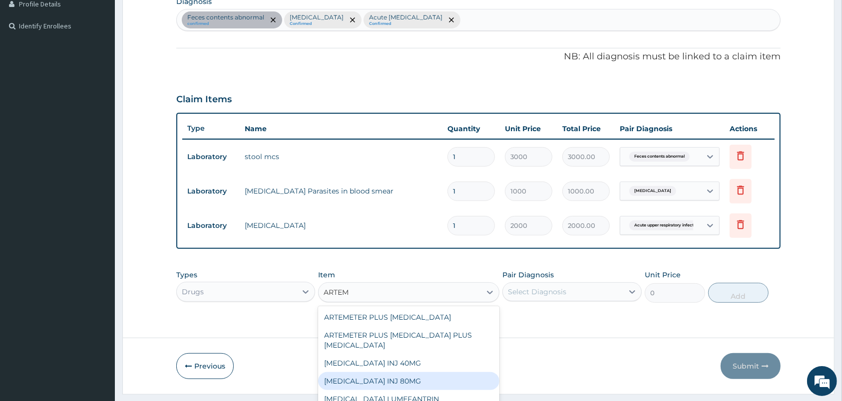
scroll to position [52, 0]
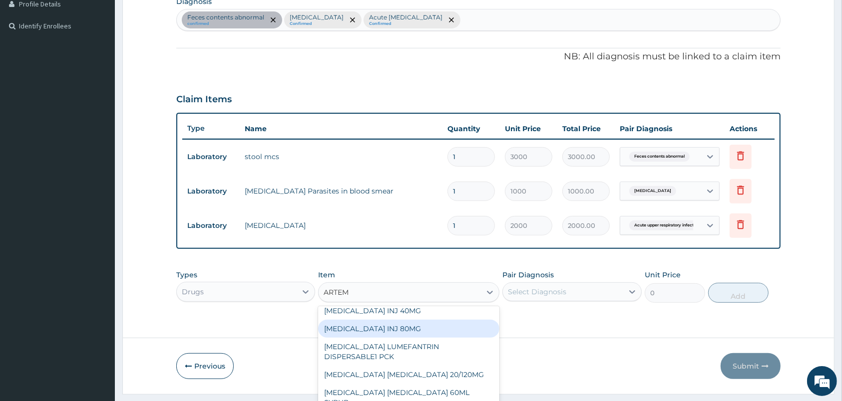
click at [419, 332] on div "[MEDICAL_DATA] INJ 80MG" at bounding box center [408, 329] width 181 height 18
type input "525"
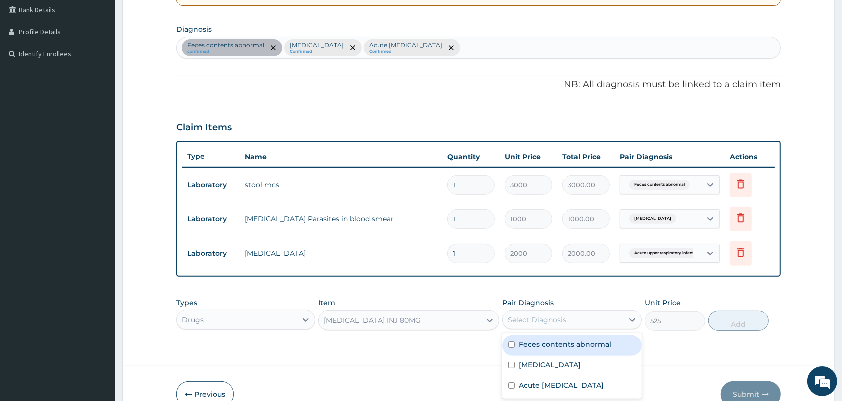
click at [614, 320] on div "Select Diagnosis" at bounding box center [563, 320] width 120 height 16
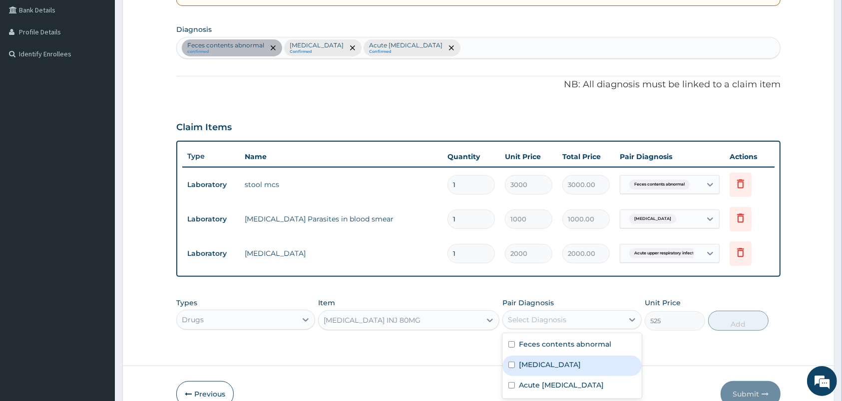
click at [524, 365] on label "[MEDICAL_DATA]" at bounding box center [550, 365] width 62 height 10
checkbox input "true"
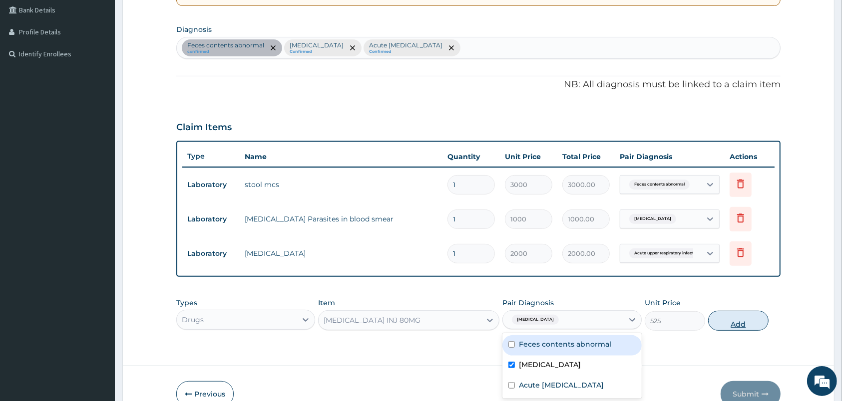
click at [738, 325] on button "Add" at bounding box center [738, 321] width 60 height 20
type input "0"
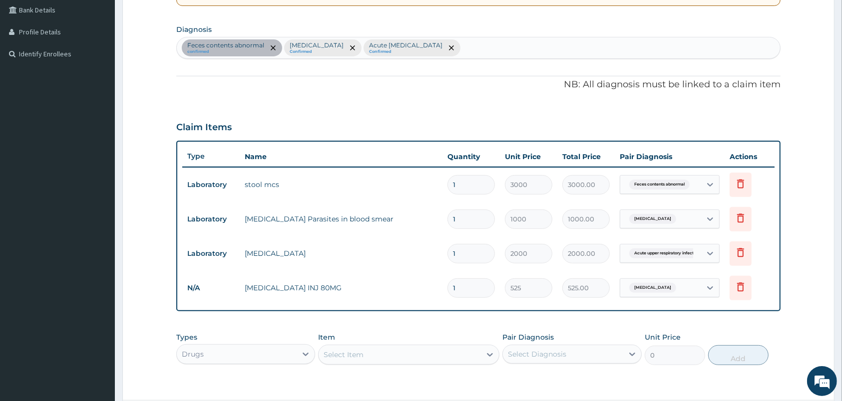
type input "12"
type input "6300.00"
type input "1"
type input "525.00"
type input "0.00"
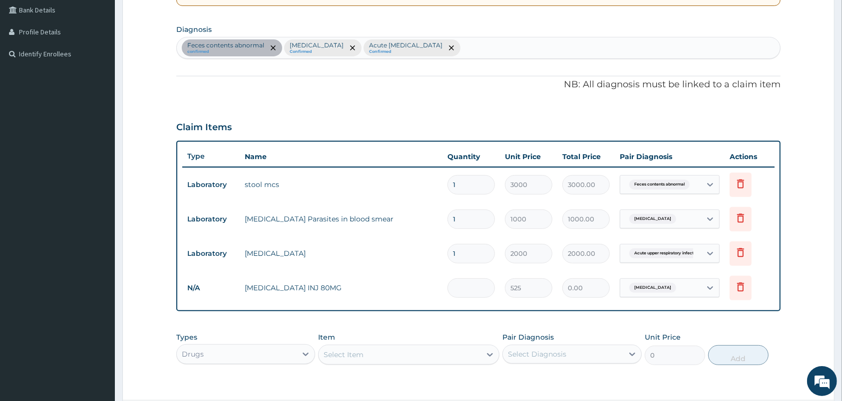
type input "2"
type input "1050.00"
type input "2"
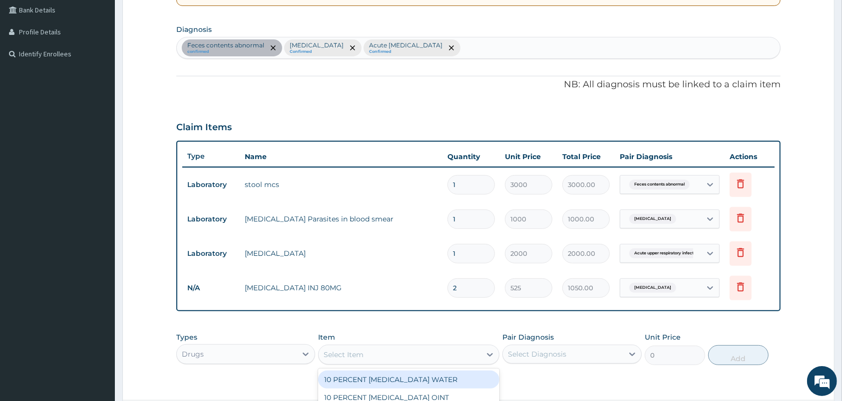
click at [444, 354] on div "option [MEDICAL_DATA] INJ 80MG, selected. option 10 PERCENT [MEDICAL_DATA] WATE…" at bounding box center [408, 355] width 181 height 20
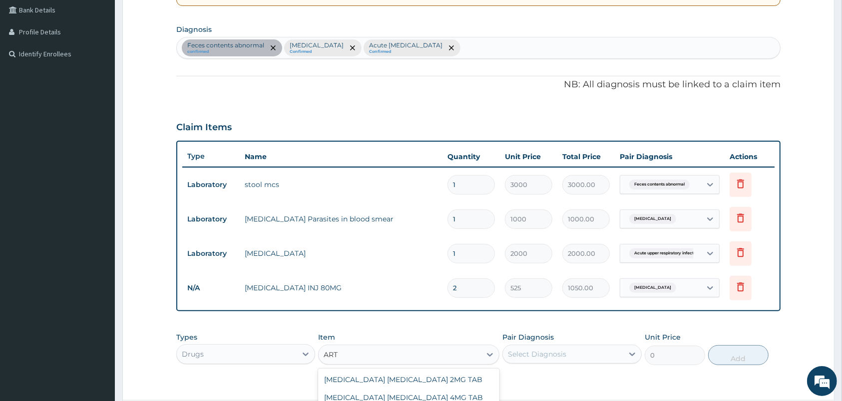
type input "ARTE"
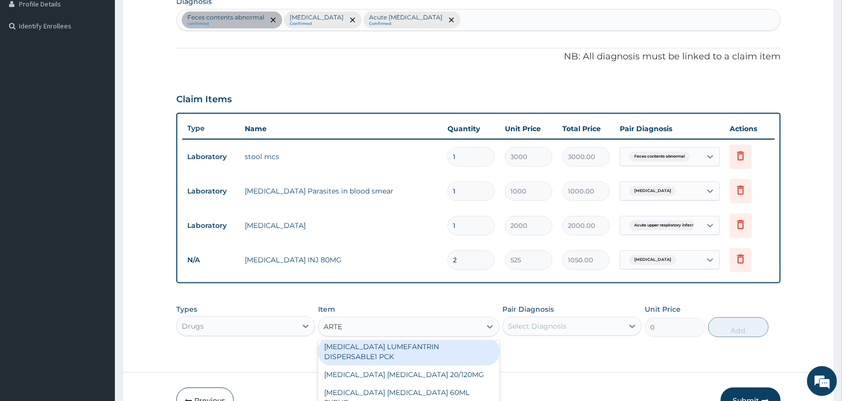
scroll to position [157, 0]
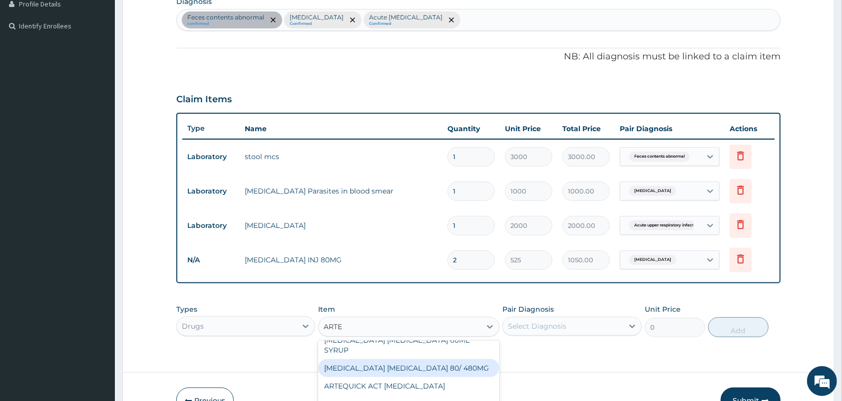
click at [441, 367] on div "[MEDICAL_DATA] [MEDICAL_DATA] 80/ 480MG" at bounding box center [408, 369] width 181 height 18
type input "210"
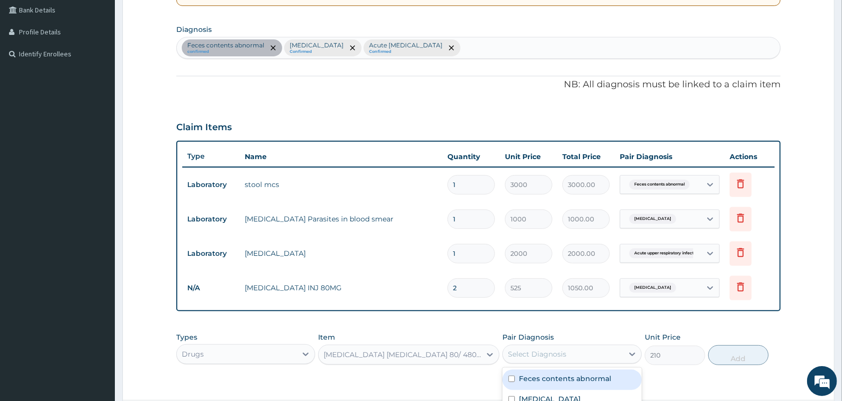
click at [599, 350] on div "Select Diagnosis" at bounding box center [563, 355] width 120 height 16
click at [522, 391] on div "[MEDICAL_DATA]" at bounding box center [571, 400] width 139 height 20
checkbox input "true"
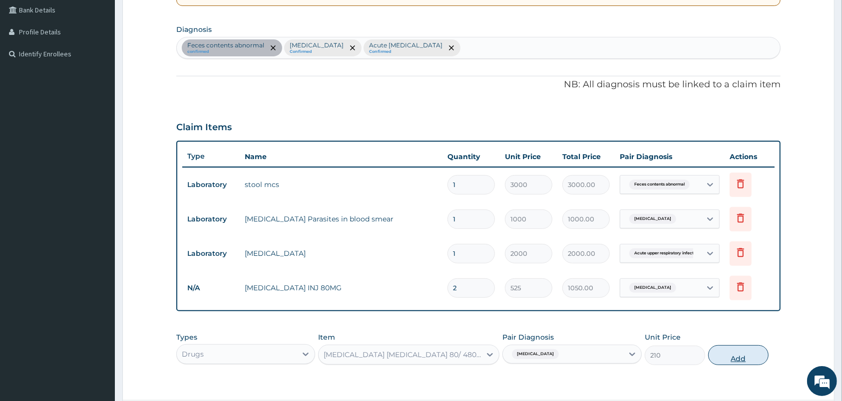
click at [717, 349] on button "Add" at bounding box center [738, 356] width 60 height 20
type input "0"
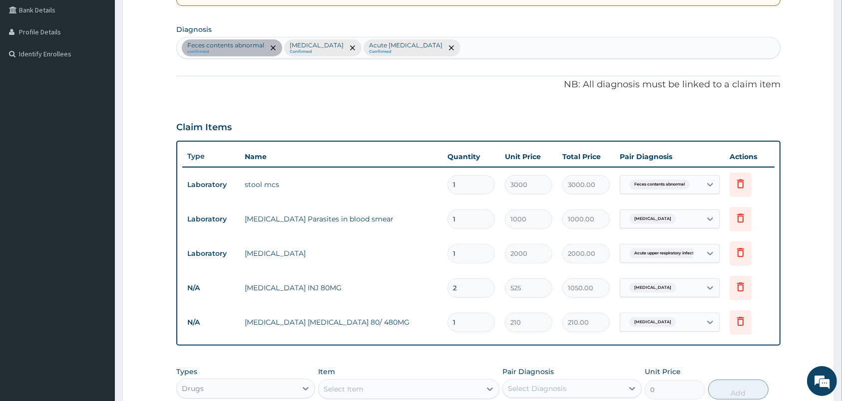
type input "0.00"
type input "6"
type input "1260.00"
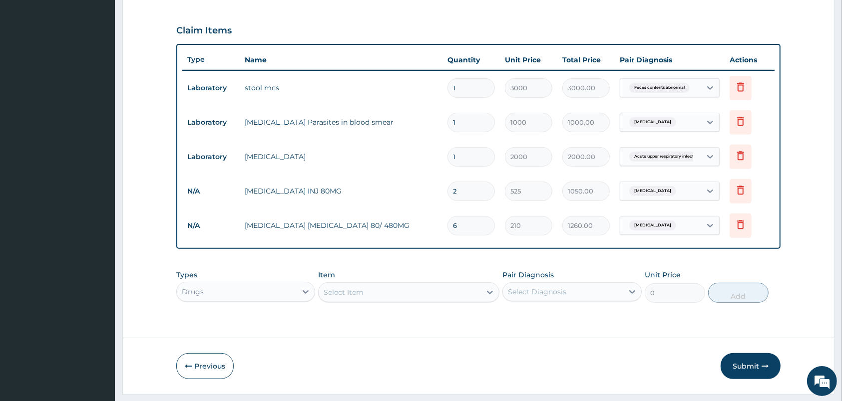
scroll to position [336, 0]
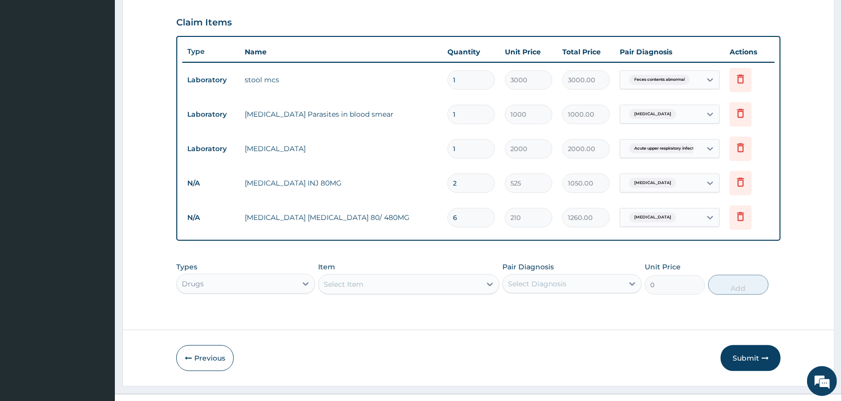
type input "6"
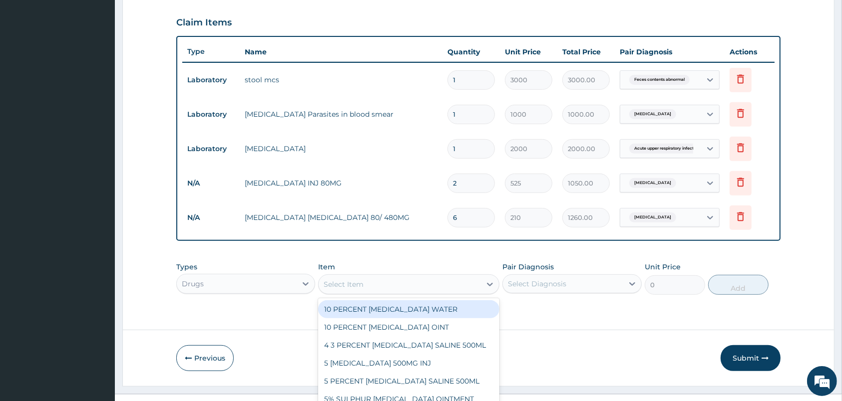
click at [471, 290] on div "option ARTEMETHER LUMEFANTRINE 80/ 480MG, selected. option 10 PERCENT DEXTROSE …" at bounding box center [408, 285] width 181 height 20
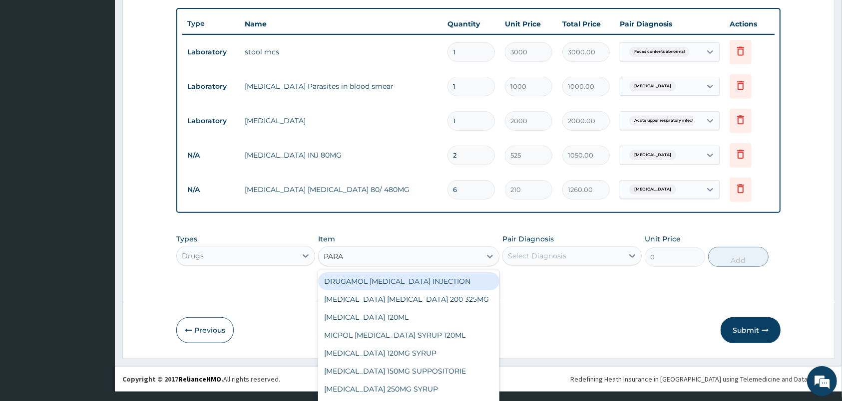
type input "PARAC"
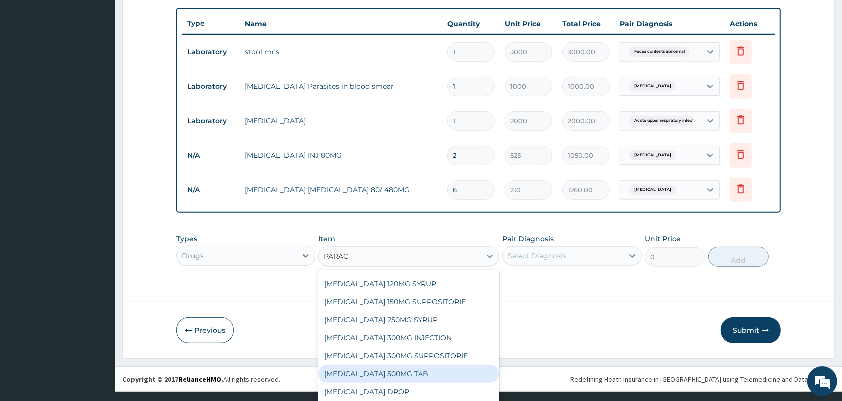
click at [426, 372] on div "PARACETAMOL 500MG TAB" at bounding box center [408, 374] width 181 height 18
type input "14"
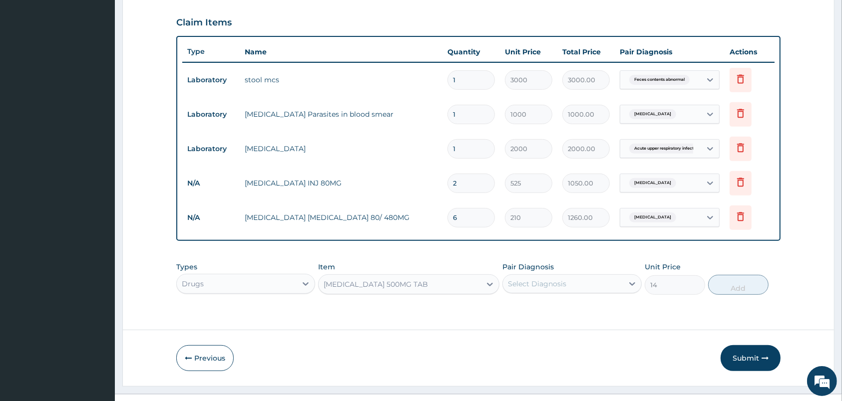
scroll to position [0, 0]
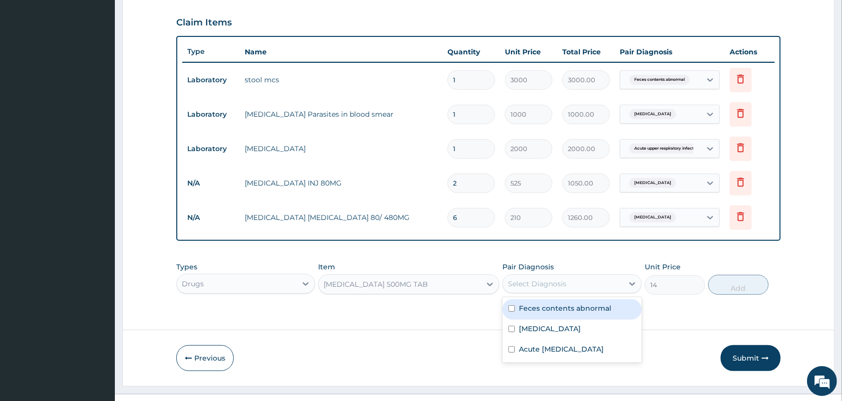
click at [612, 287] on div "Select Diagnosis" at bounding box center [563, 284] width 120 height 16
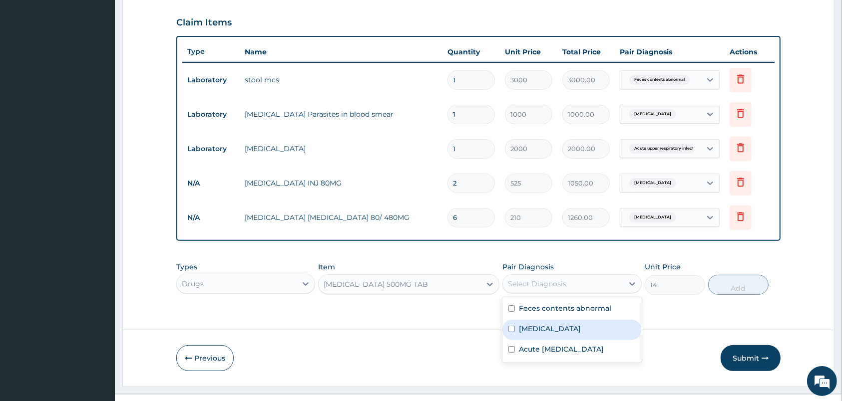
click at [517, 325] on div "Malaria" at bounding box center [571, 330] width 139 height 20
checkbox input "true"
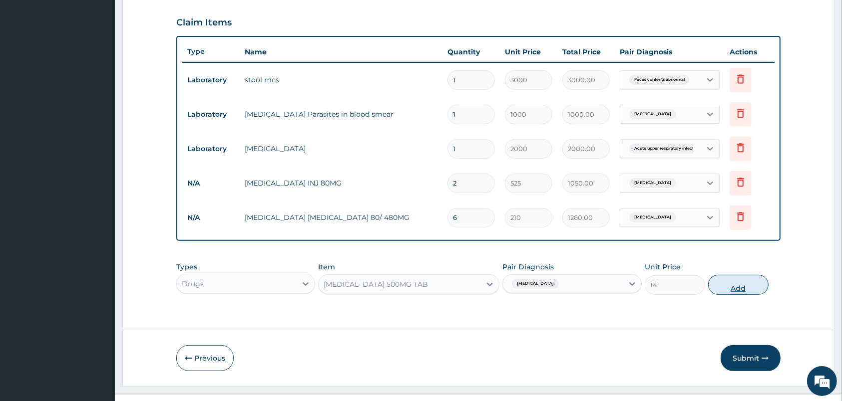
click at [732, 277] on button "Add" at bounding box center [738, 285] width 60 height 20
type input "0"
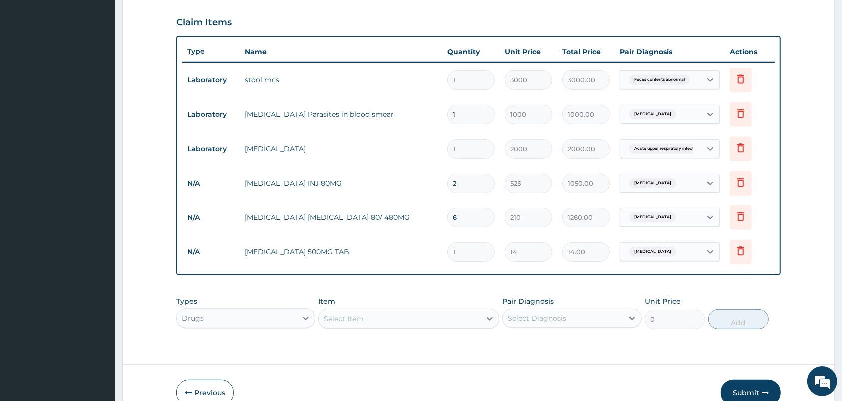
type input "18"
type input "252.00"
type input "18"
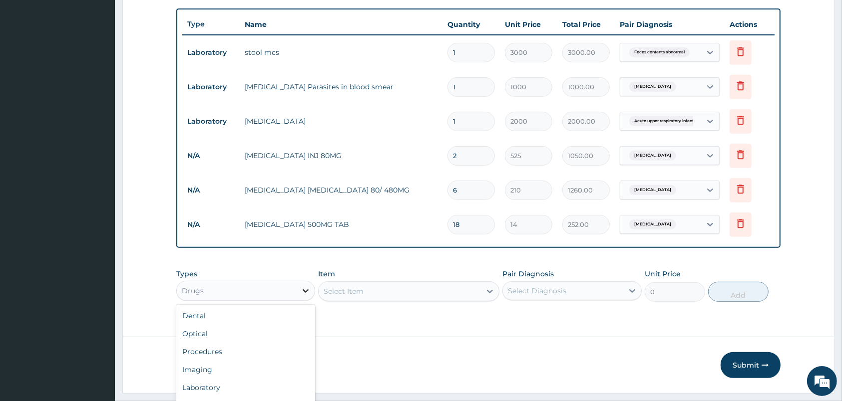
click at [304, 301] on div "option Drugs, selected. option Drugs selected, 7 of 10. 10 results available. U…" at bounding box center [245, 291] width 139 height 20
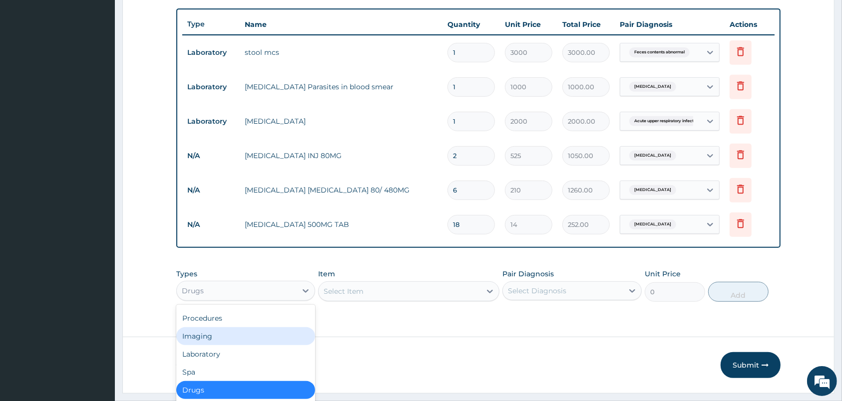
scroll to position [0, 0]
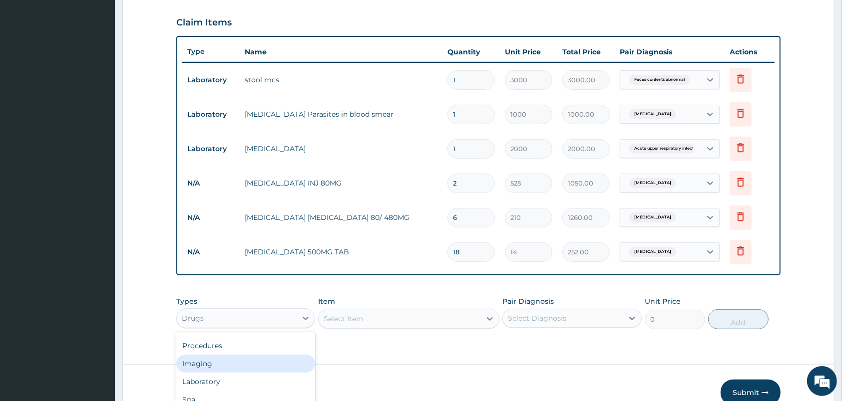
click at [349, 317] on div "Types option Drugs, selected. option Imaging focused, 4 of 10. 10 results avail…" at bounding box center [478, 321] width 604 height 58
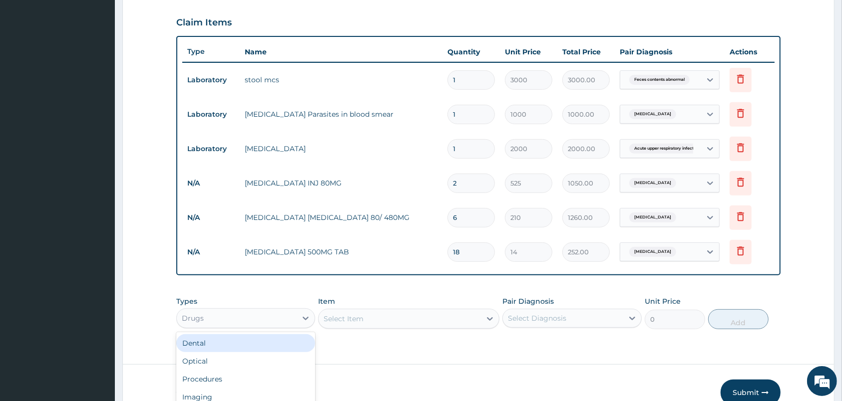
scroll to position [27, 0]
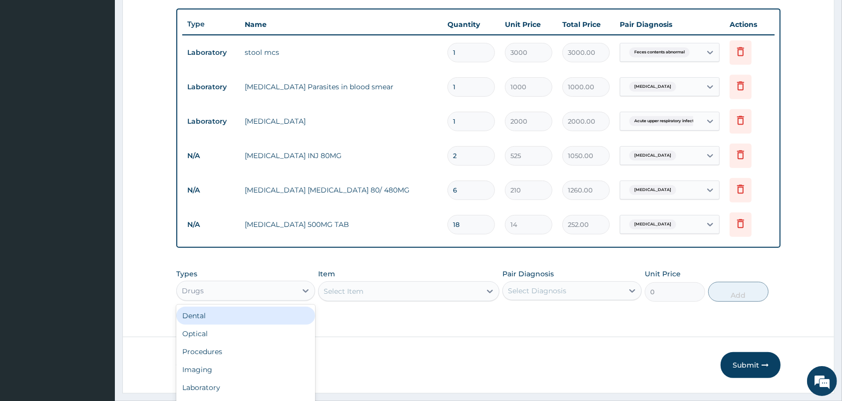
click at [297, 301] on div "option Drugs, selected. option Dental focused, 1 of 10. 10 results available. U…" at bounding box center [245, 291] width 139 height 20
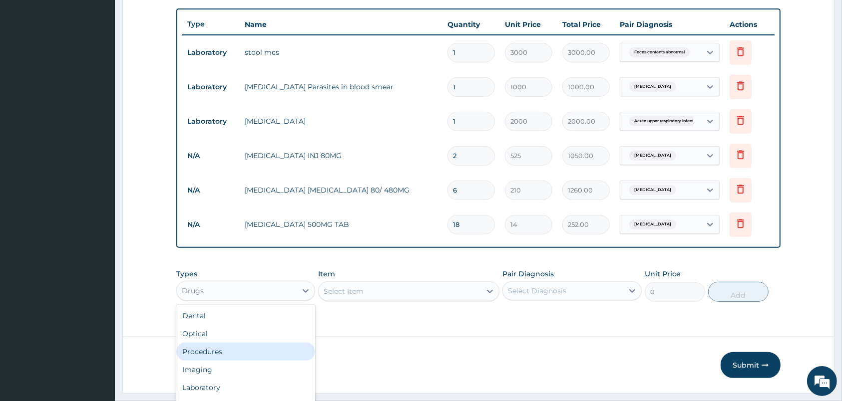
click at [247, 345] on div "Procedures" at bounding box center [245, 352] width 139 height 18
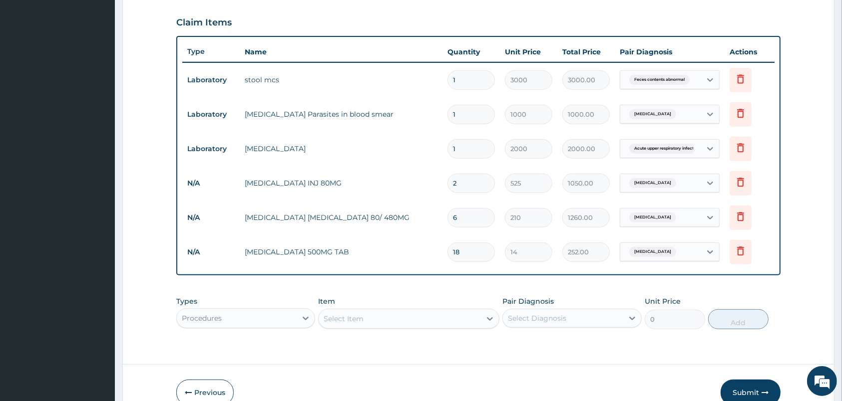
scroll to position [28, 0]
click at [478, 317] on div "Select Item" at bounding box center [408, 319] width 181 height 20
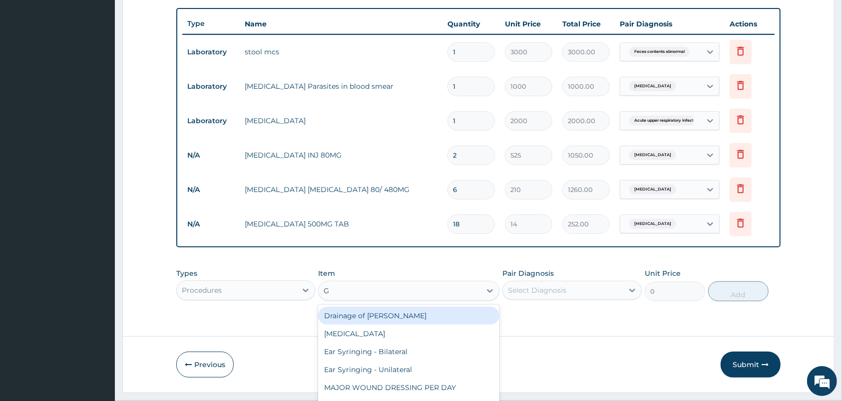
type input "GP"
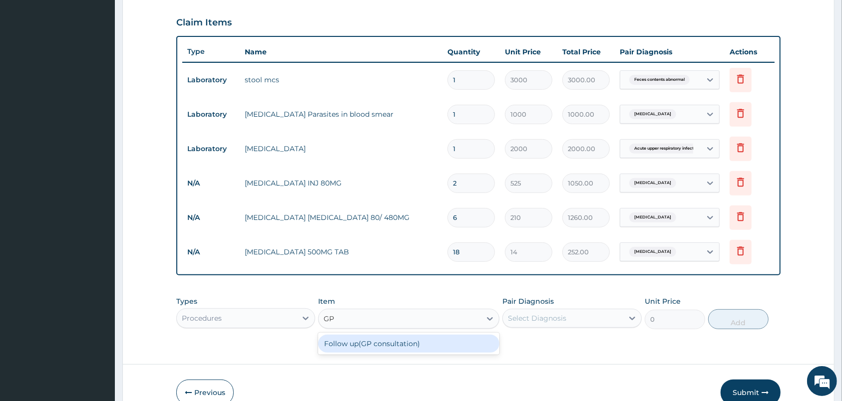
scroll to position [0, 0]
click at [441, 345] on div "Follow up(GP consultation)" at bounding box center [408, 344] width 181 height 18
type input "1000"
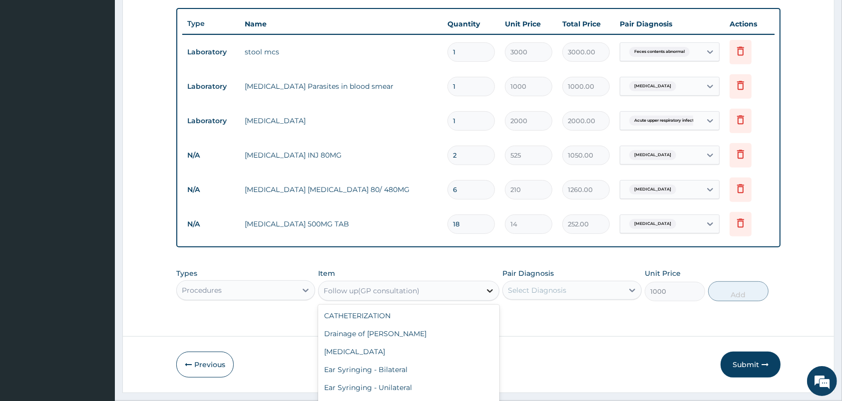
scroll to position [543, 0]
click at [496, 317] on div "Types Procedures Item option Follow up(GP consultation), selected. option Follo…" at bounding box center [478, 293] width 604 height 58
type input "CO"
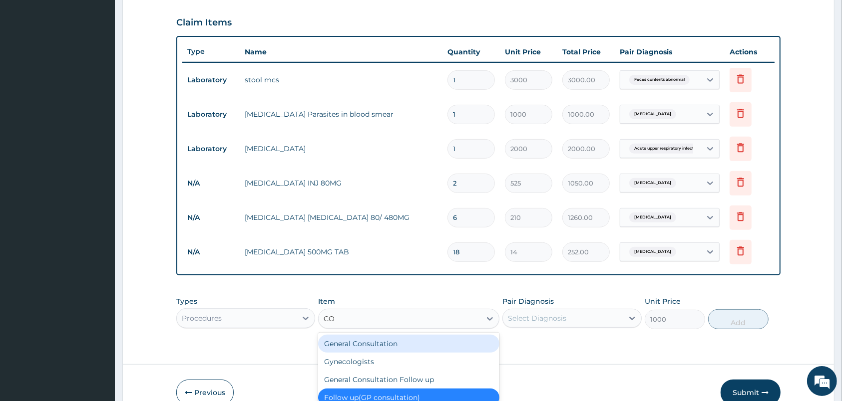
click at [432, 346] on div "General Consultation" at bounding box center [408, 344] width 181 height 18
type input "2000"
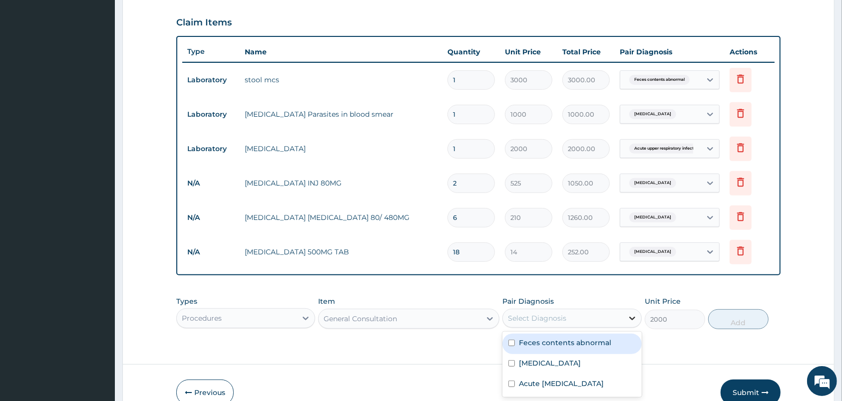
click at [628, 317] on icon at bounding box center [632, 319] width 10 height 10
click at [551, 360] on div "Malaria" at bounding box center [571, 365] width 139 height 20
checkbox input "true"
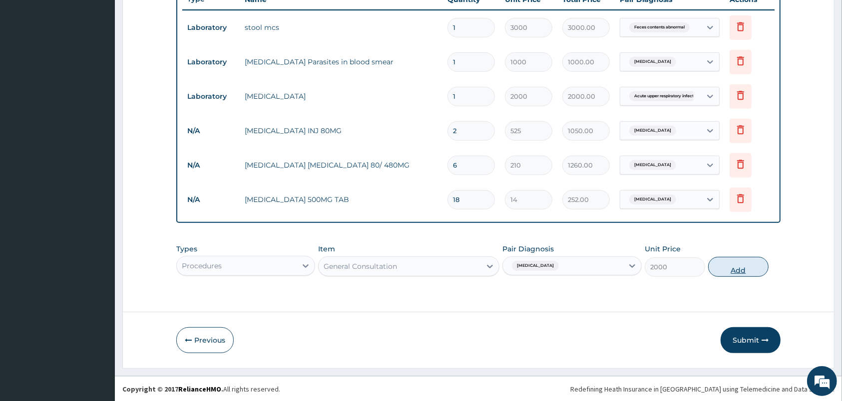
click at [737, 265] on button "Add" at bounding box center [738, 267] width 60 height 20
type input "0"
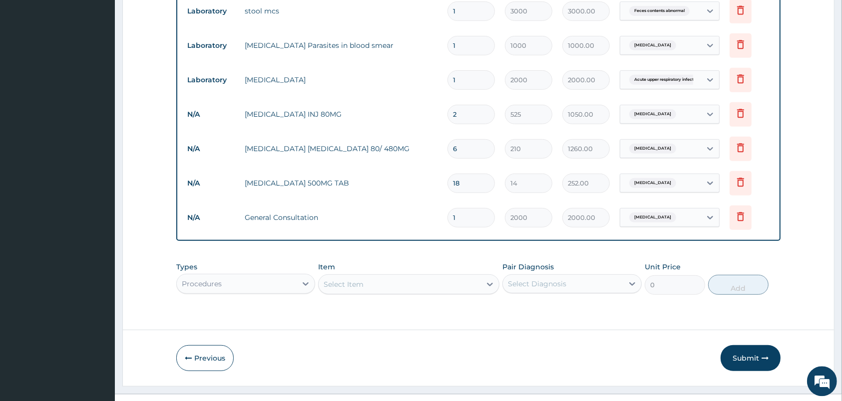
scroll to position [423, 0]
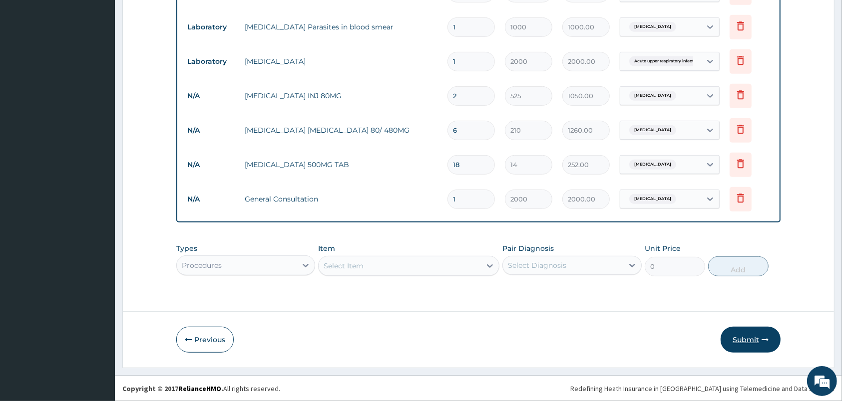
click at [745, 332] on button "Submit" at bounding box center [751, 340] width 60 height 26
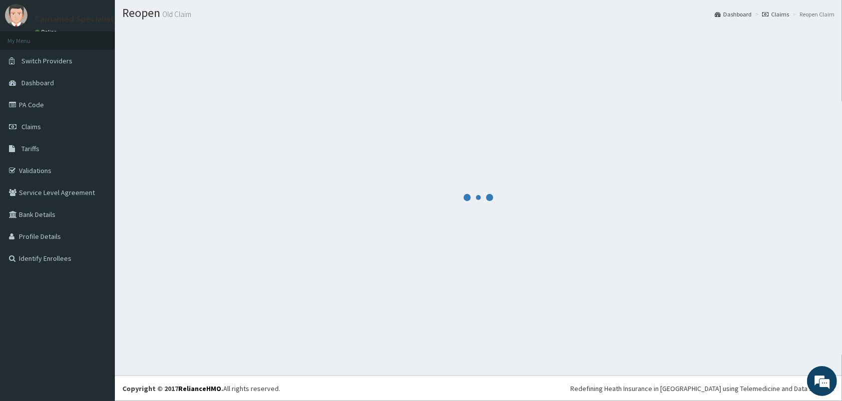
scroll to position [26, 0]
